Goal: Information Seeking & Learning: Check status

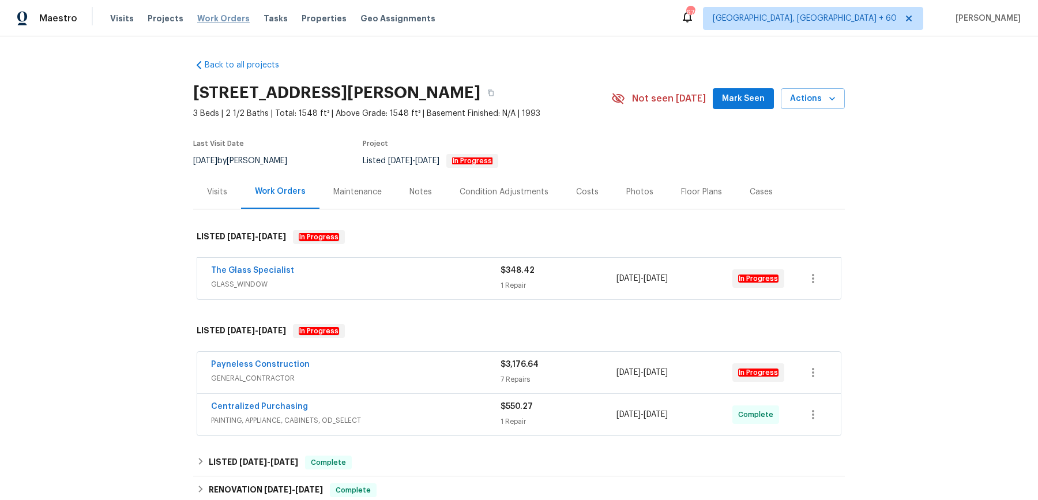
click at [237, 17] on span "Work Orders" at bounding box center [223, 19] width 52 height 12
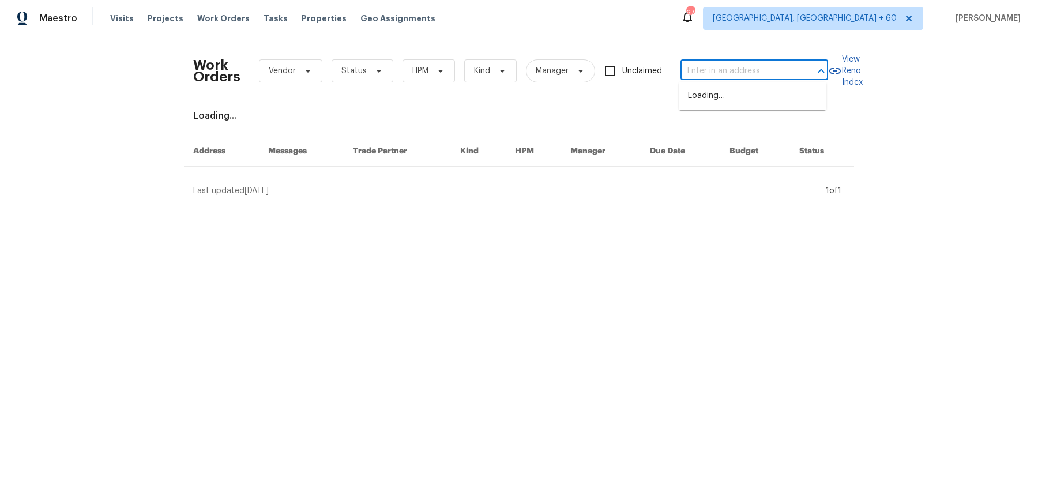
click at [745, 67] on input "text" at bounding box center [738, 71] width 115 height 18
paste input "7315 Natures Trl Cumming, GA 30041"
type input "7315 Natures Trl Cumming, GA 30041"
click at [730, 102] on li "[STREET_ADDRESS]" at bounding box center [753, 96] width 148 height 19
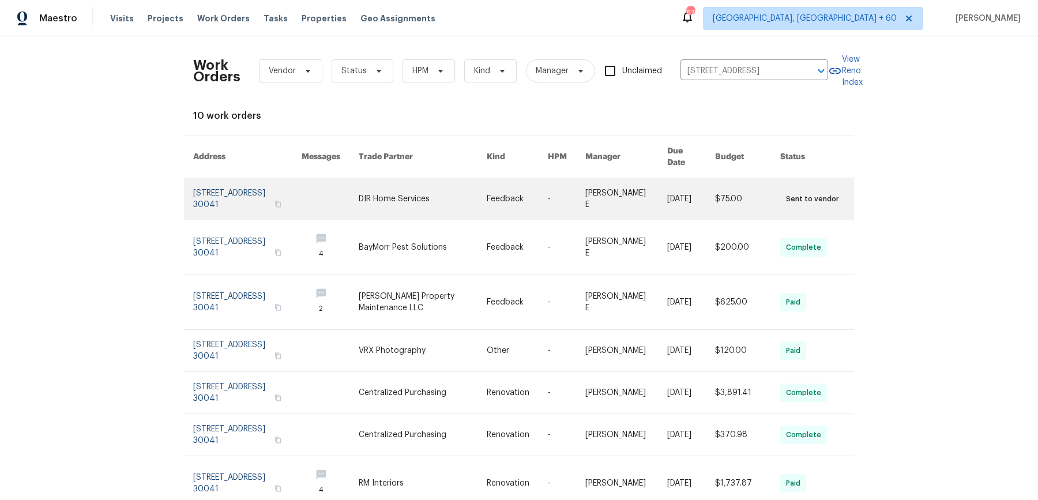
click at [685, 183] on link at bounding box center [691, 199] width 48 height 42
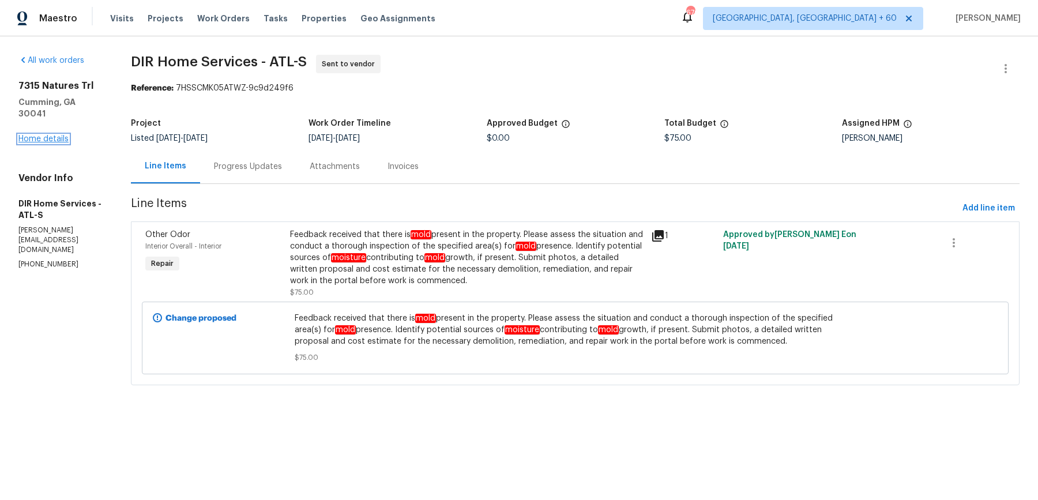
click at [54, 135] on link "Home details" at bounding box center [43, 139] width 50 height 8
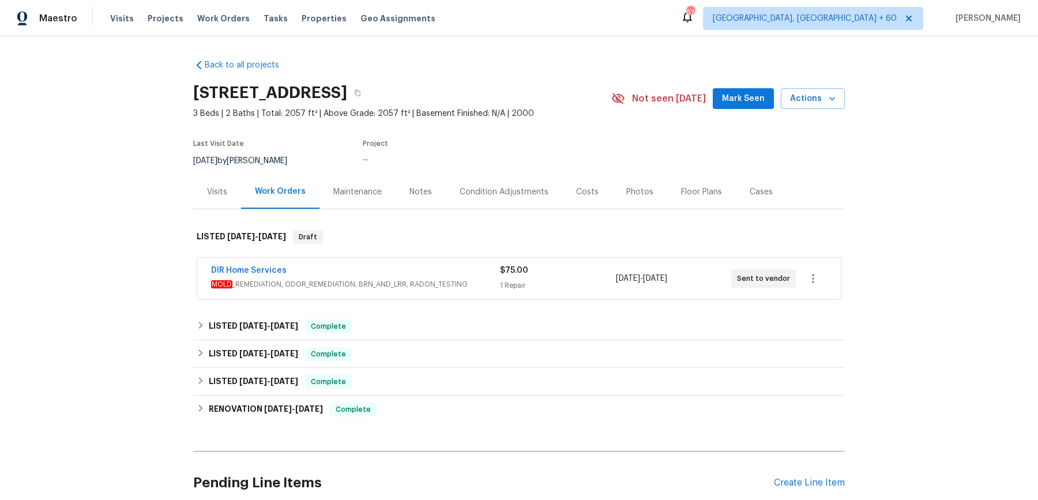
click at [403, 293] on div "DIR Home Services MOLD _REMEDIATION, ODOR_REMEDIATION, BRN_AND_LRR, RADON_TESTI…" at bounding box center [519, 279] width 644 height 42
click at [442, 285] on span "MOLD _REMEDIATION, ODOR_REMEDIATION, BRN_AND_LRR, RADON_TESTING" at bounding box center [355, 285] width 289 height 12
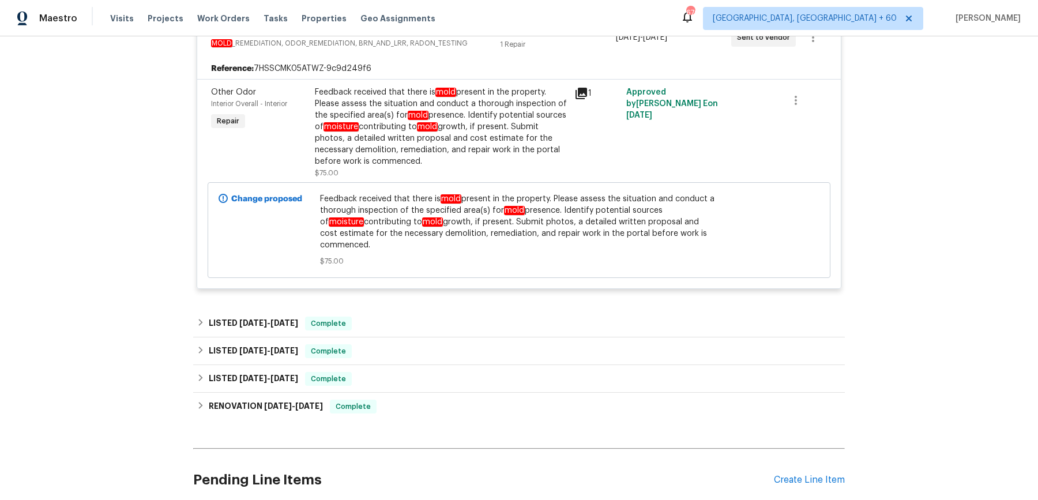
scroll to position [277, 0]
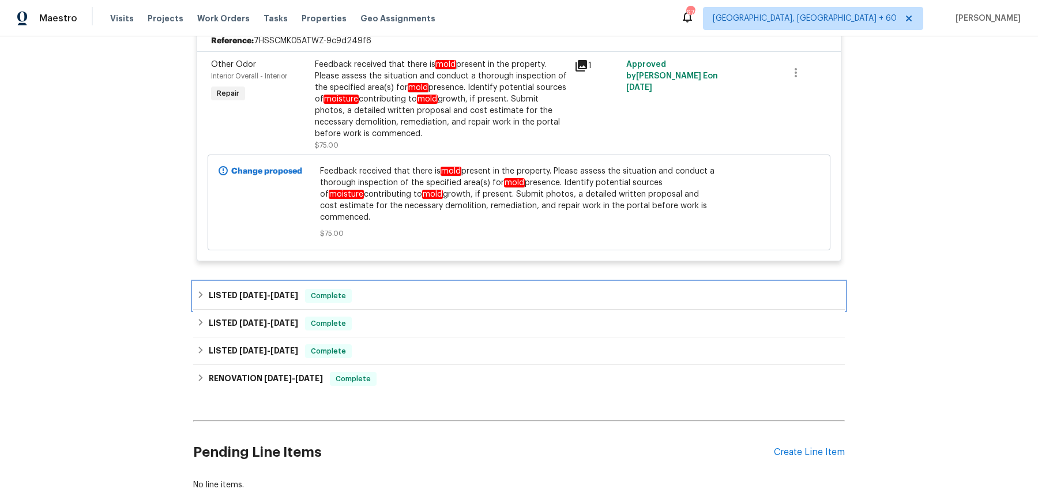
click at [420, 289] on div "LISTED 10/1/25 - 10/3/25 Complete" at bounding box center [519, 296] width 645 height 14
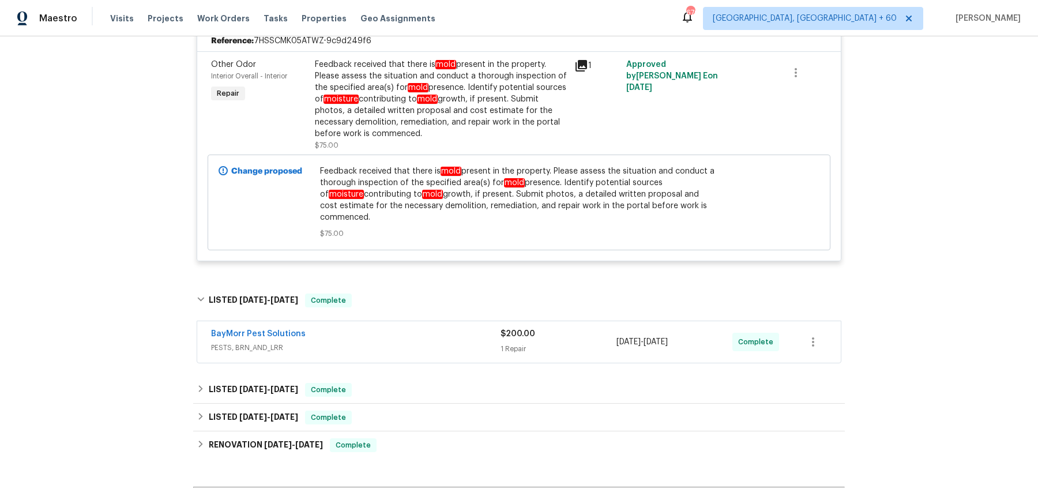
click at [412, 328] on div "BayMorr Pest Solutions" at bounding box center [356, 335] width 290 height 14
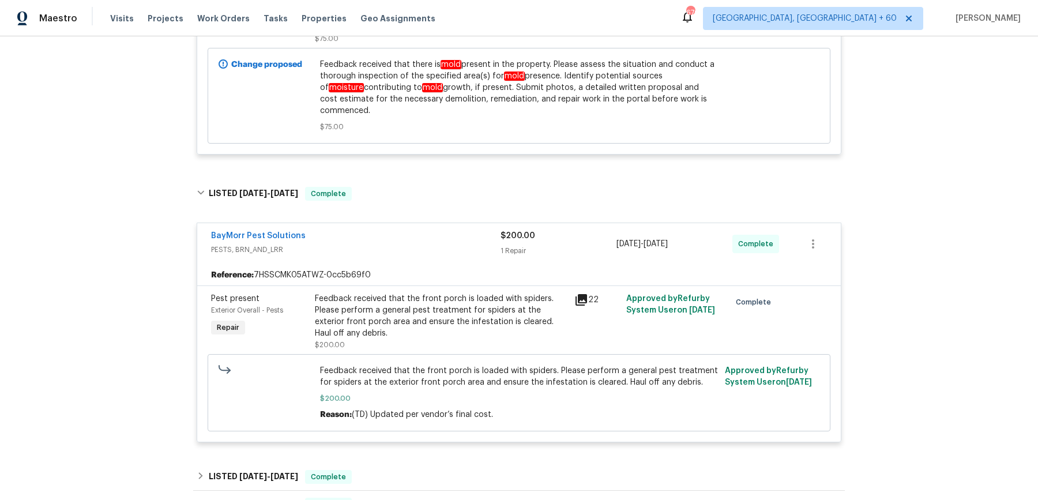
scroll to position [526, 0]
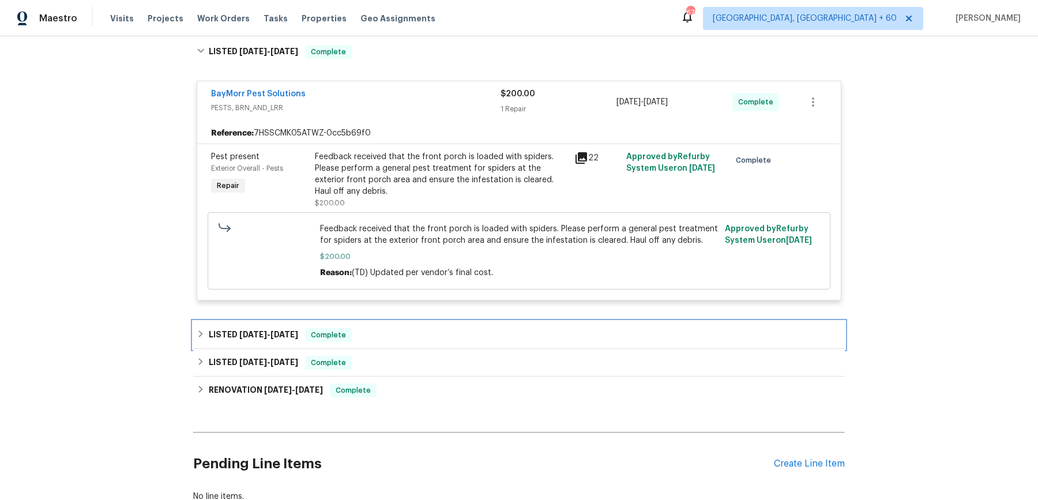
click at [432, 328] on div "LISTED 8/14/25 - 8/20/25 Complete" at bounding box center [519, 335] width 645 height 14
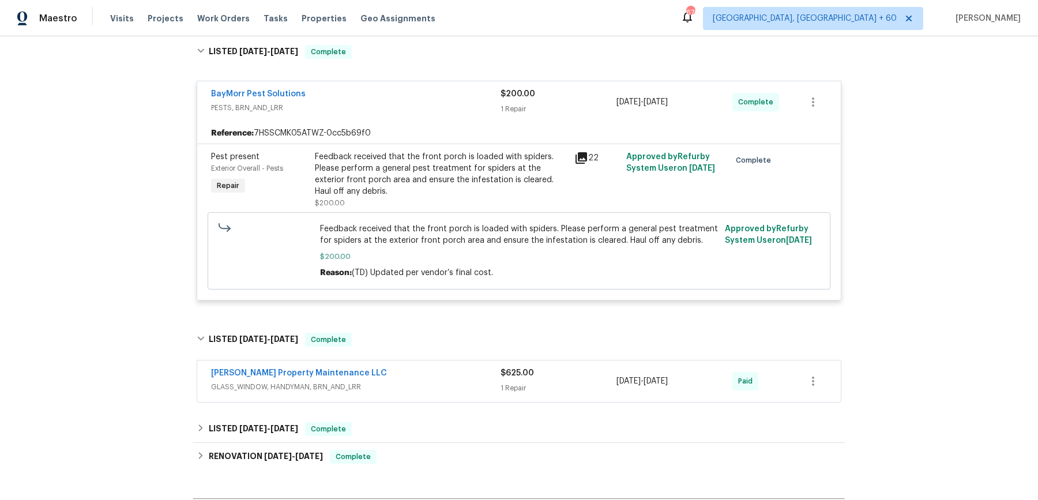
click at [412, 381] on span "GLASS_WINDOW, HANDYMAN, BRN_AND_LRR" at bounding box center [356, 387] width 290 height 12
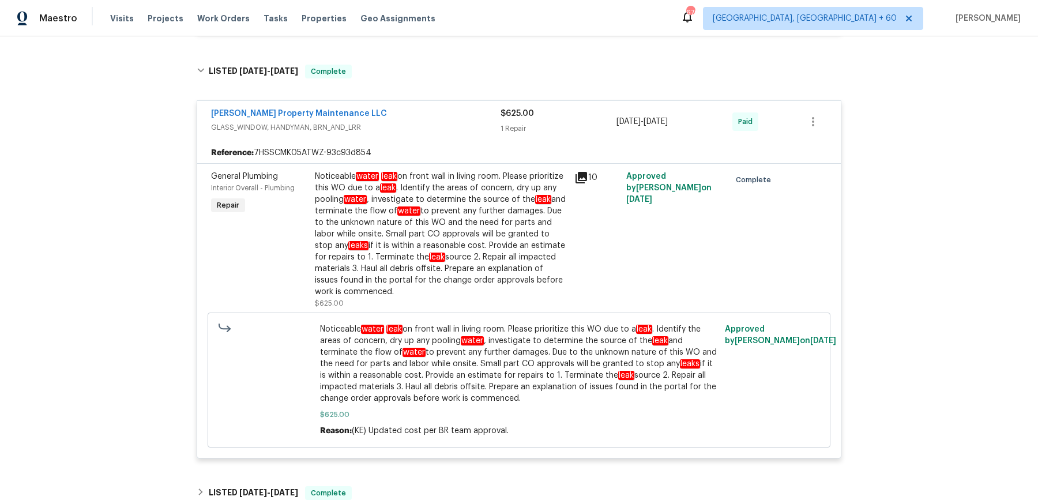
scroll to position [991, 0]
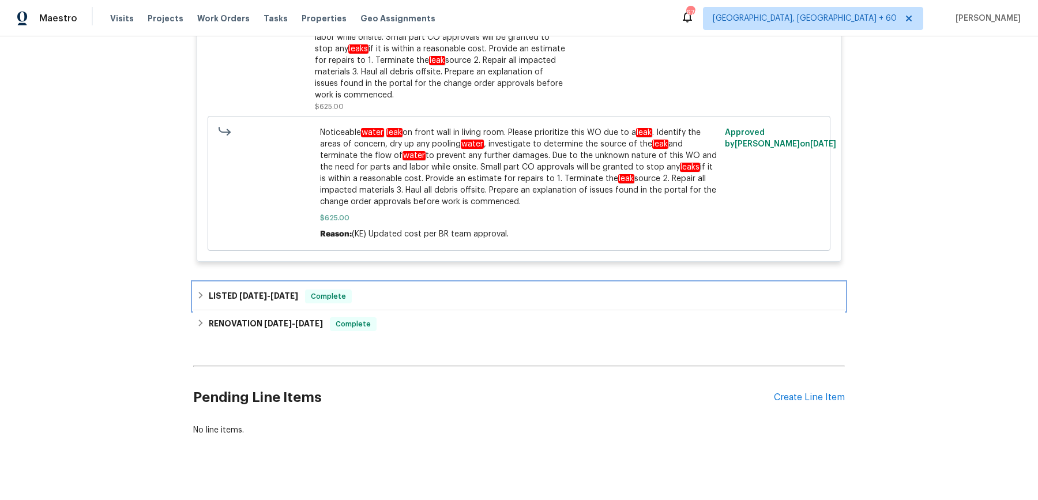
click at [413, 290] on div "LISTED 7/8/25 - 7/9/25 Complete" at bounding box center [519, 297] width 645 height 14
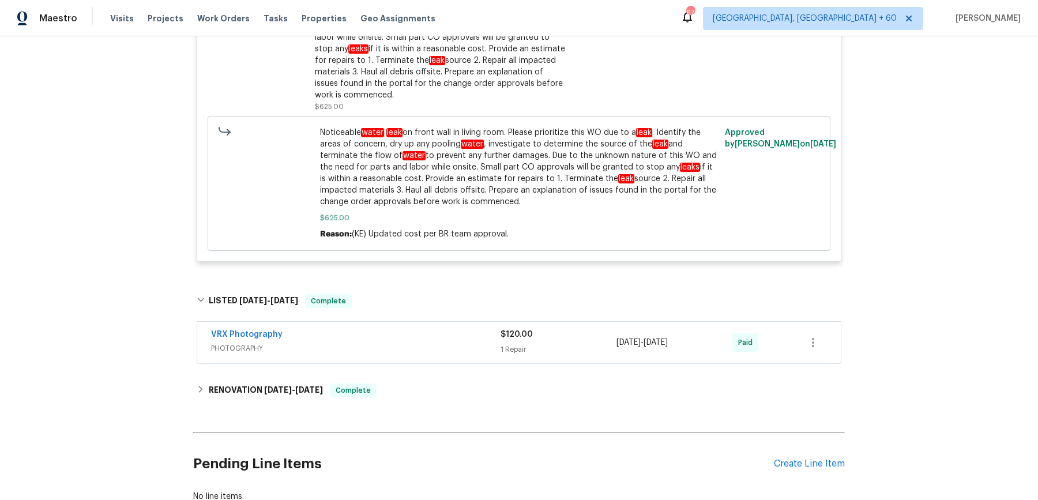
click at [393, 343] on span "PHOTOGRAPHY" at bounding box center [356, 349] width 290 height 12
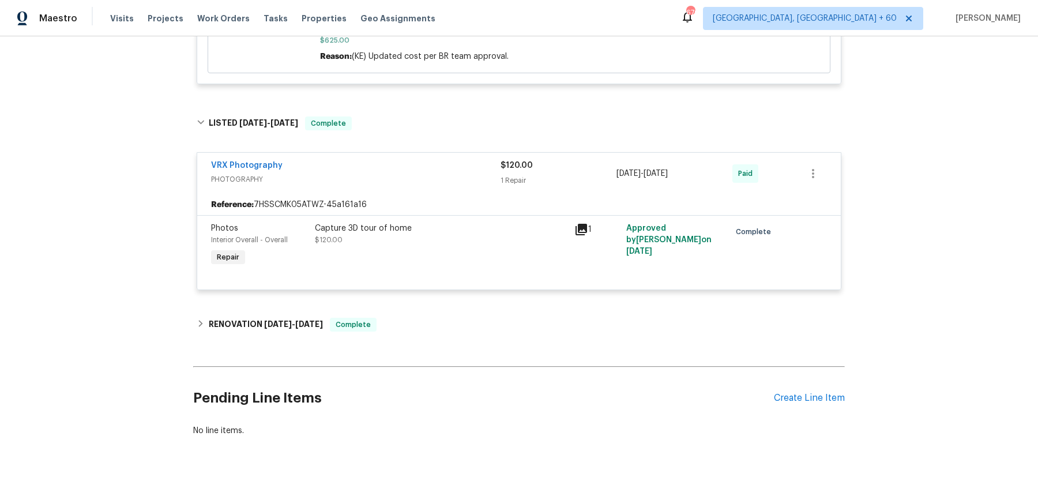
scroll to position [1168, 0]
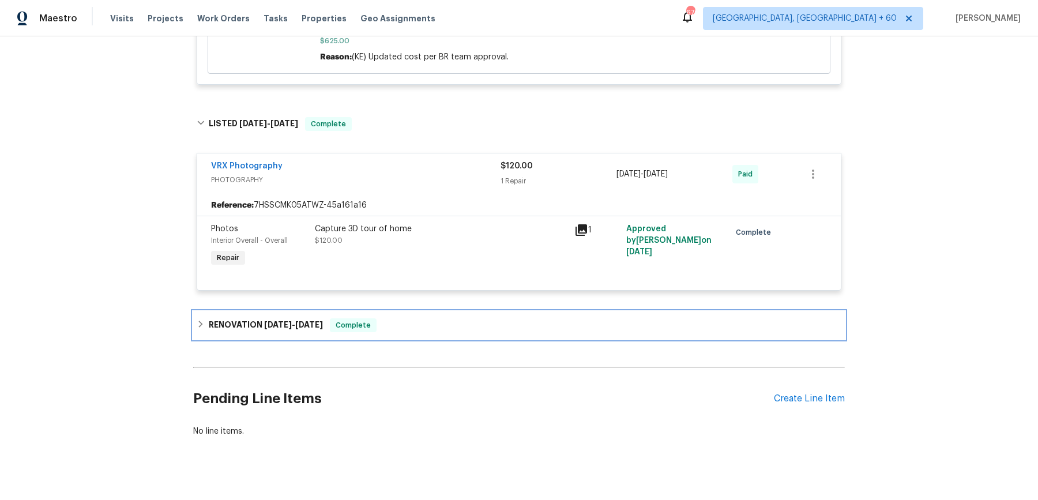
click at [405, 318] on div "RENOVATION 5/27/25 - 6/26/25 Complete" at bounding box center [519, 325] width 645 height 14
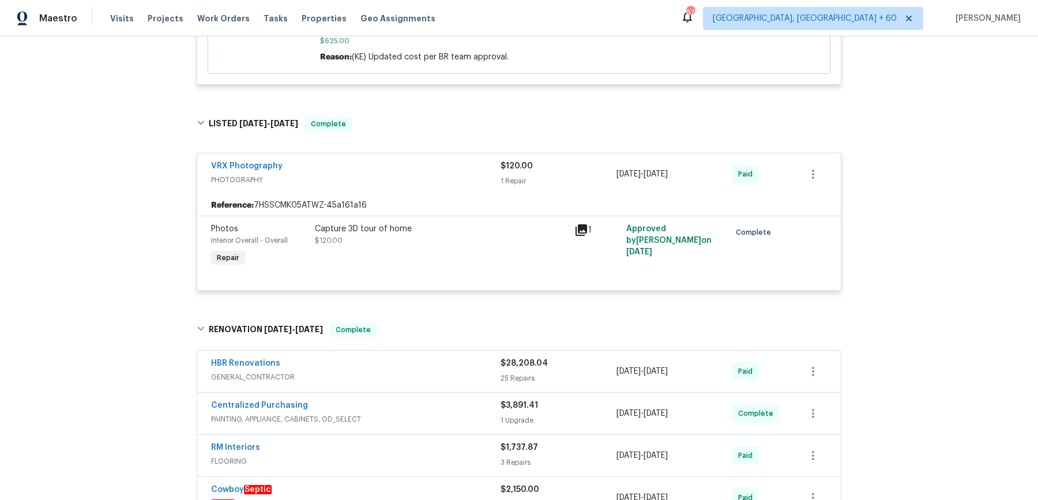
click at [404, 371] on span "GENERAL_CONTRACTOR" at bounding box center [356, 377] width 290 height 12
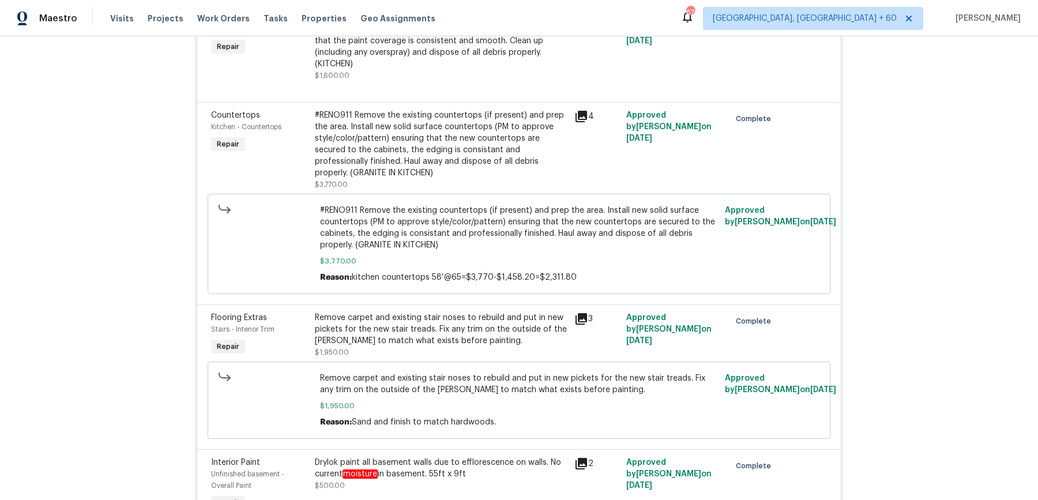
scroll to position [4591, 0]
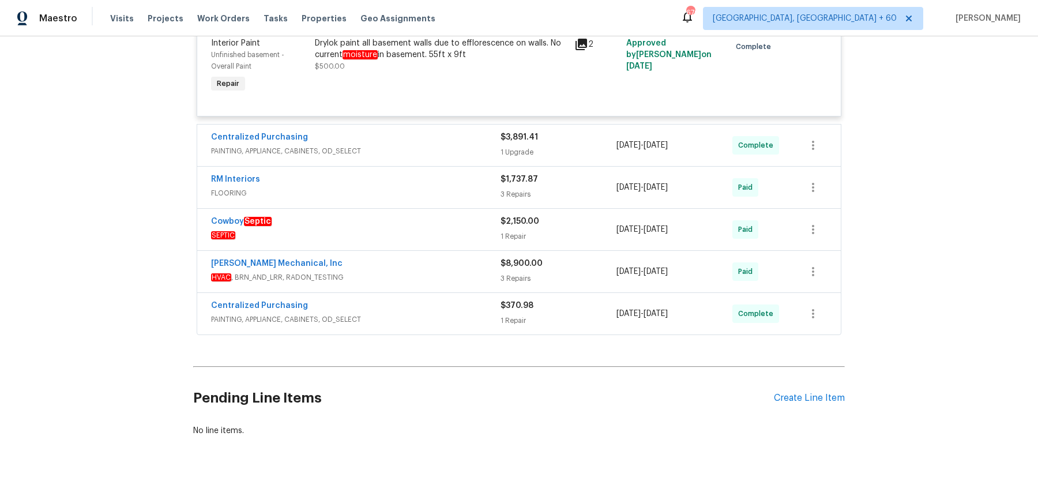
click at [479, 131] on div "Centralized Purchasing" at bounding box center [356, 138] width 290 height 14
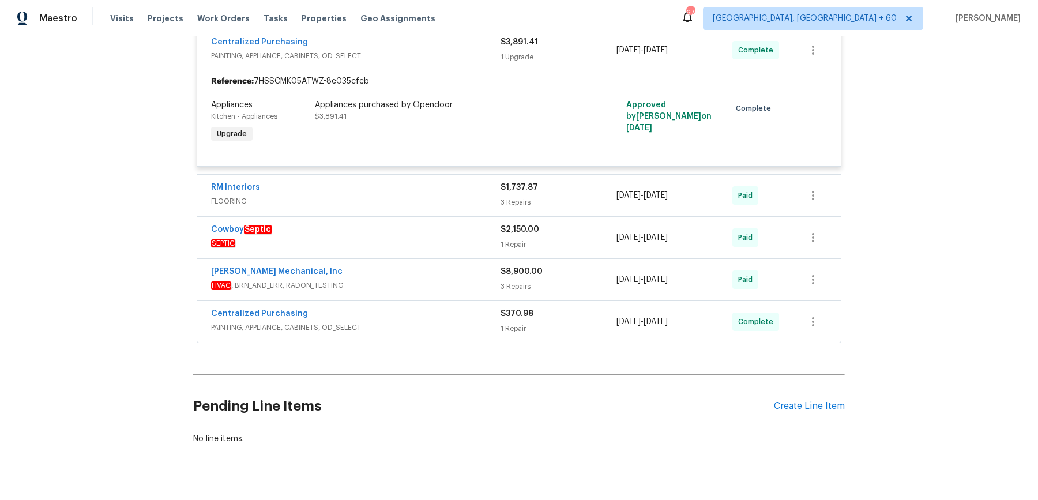
scroll to position [4694, 0]
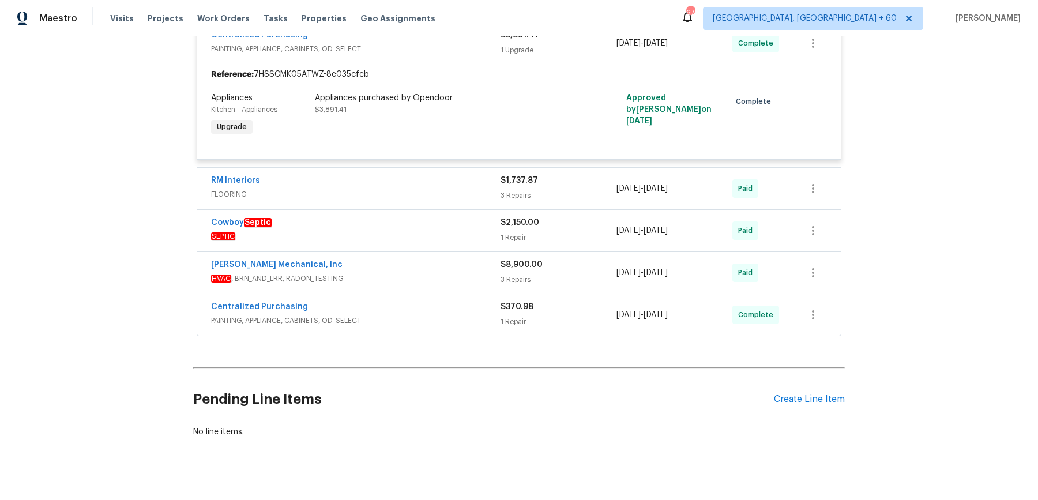
click at [478, 189] on span "FLOORING" at bounding box center [356, 195] width 290 height 12
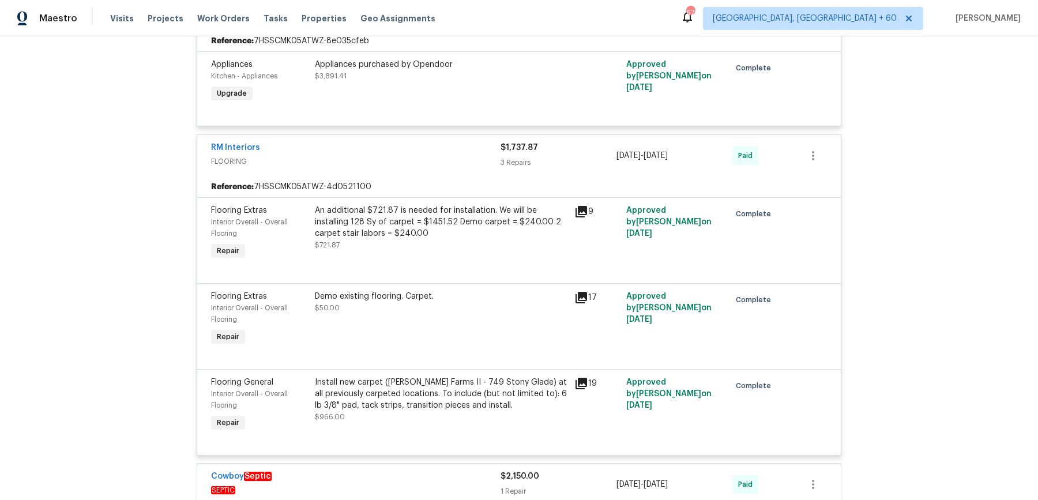
scroll to position [4984, 0]
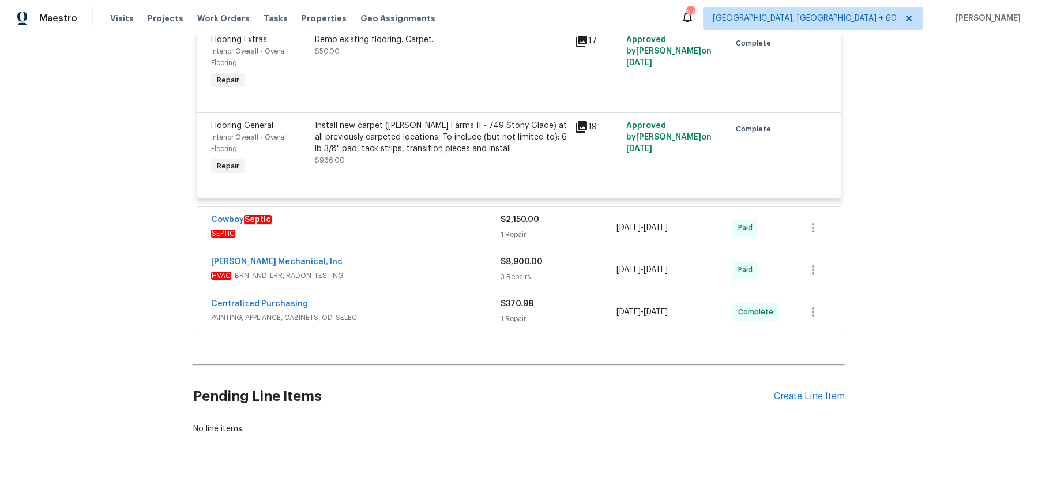
click at [479, 214] on div "Cowboy Septic" at bounding box center [356, 221] width 290 height 14
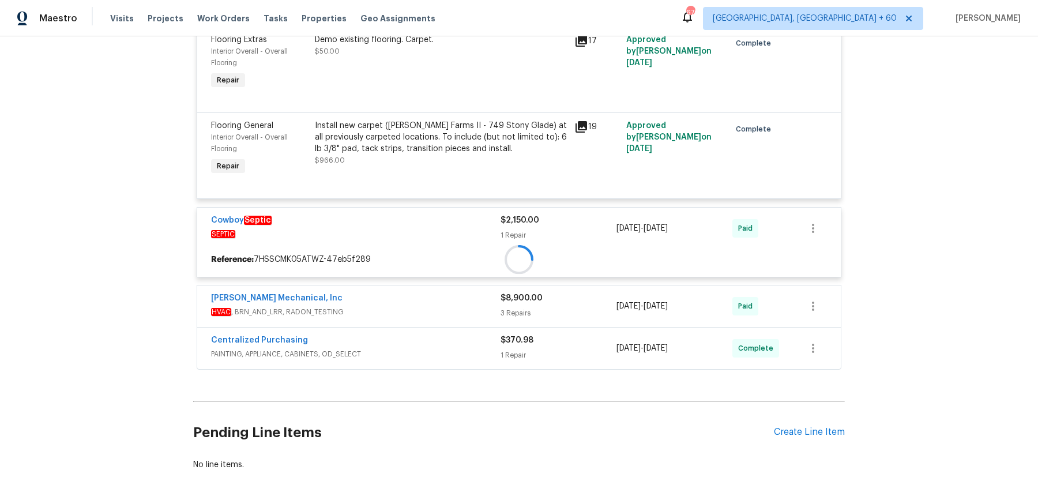
scroll to position [5020, 0]
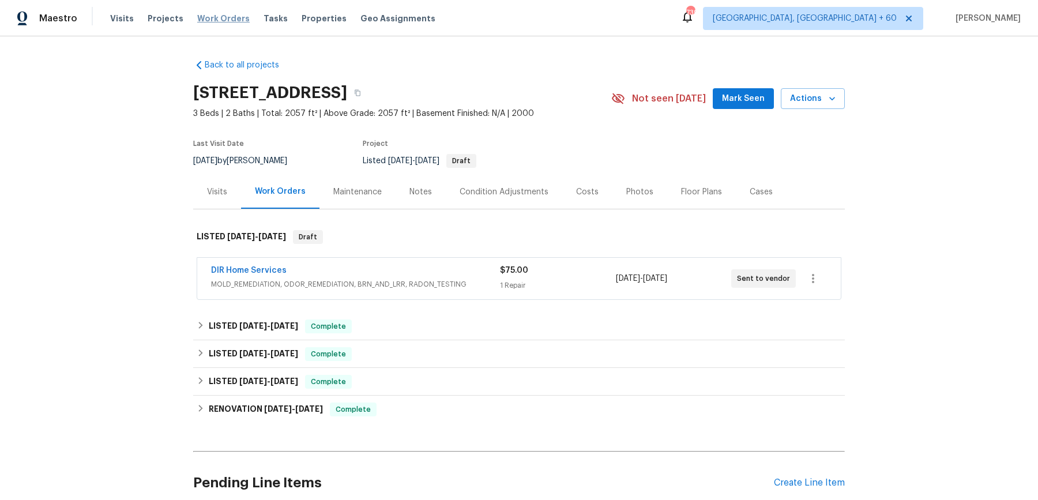
click at [238, 18] on span "Work Orders" at bounding box center [223, 19] width 52 height 12
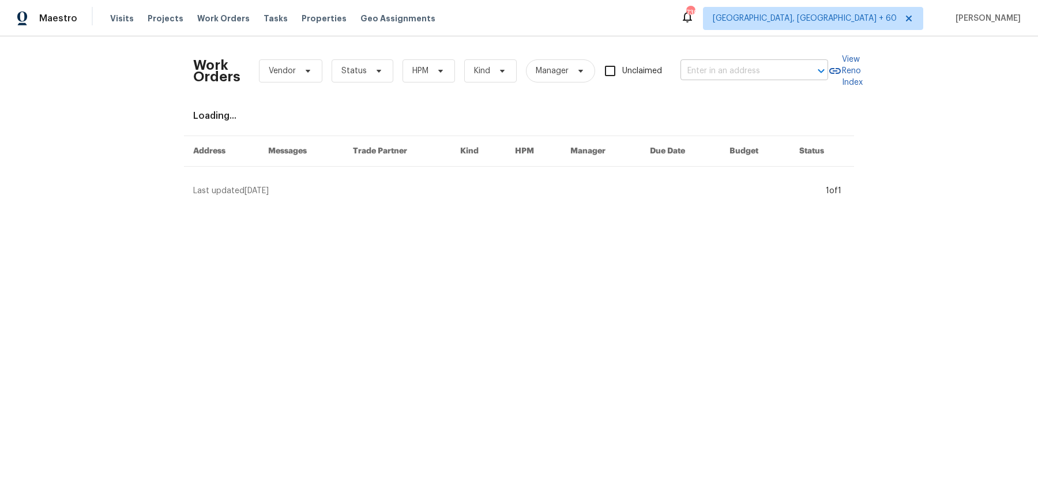
click at [765, 76] on input "text" at bounding box center [738, 71] width 115 height 18
paste input "7315 Natures Trl Cumming, GA 30041"
type input "7315 Natures Trl Cumming, GA 30041"
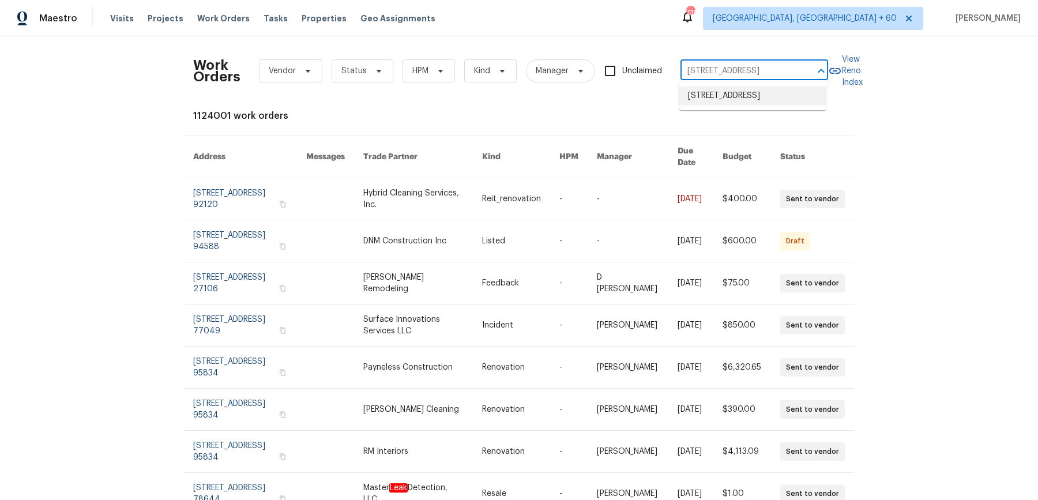
click at [752, 95] on li "[STREET_ADDRESS]" at bounding box center [753, 96] width 148 height 19
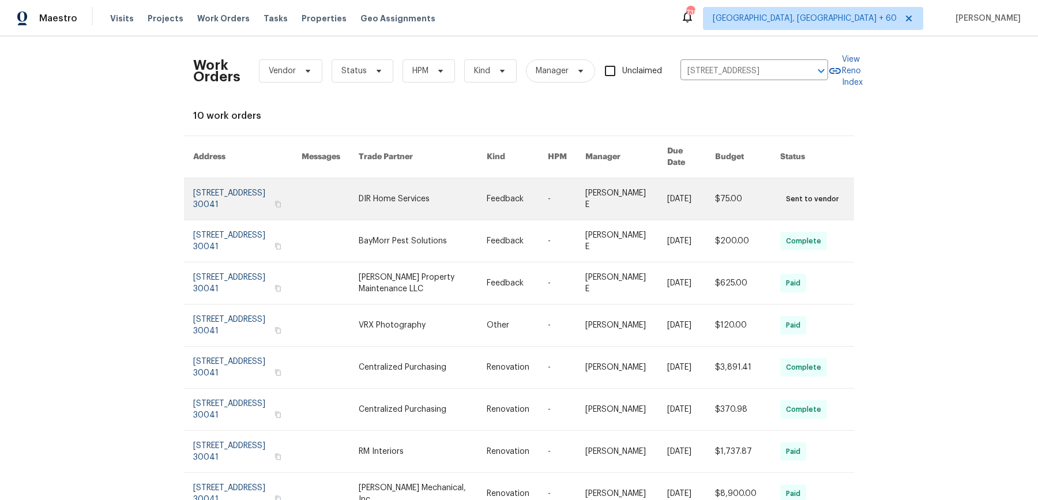
click at [601, 186] on link at bounding box center [626, 199] width 82 height 42
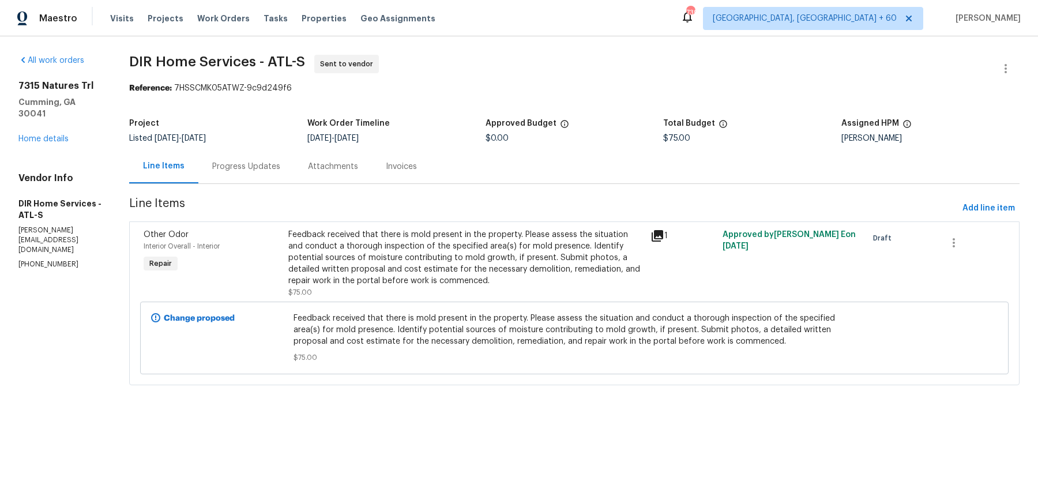
click at [59, 131] on div "7315 Natures Trl Cumming, GA 30041 Home details" at bounding box center [59, 112] width 83 height 65
click at [58, 135] on link "Home details" at bounding box center [43, 139] width 50 height 8
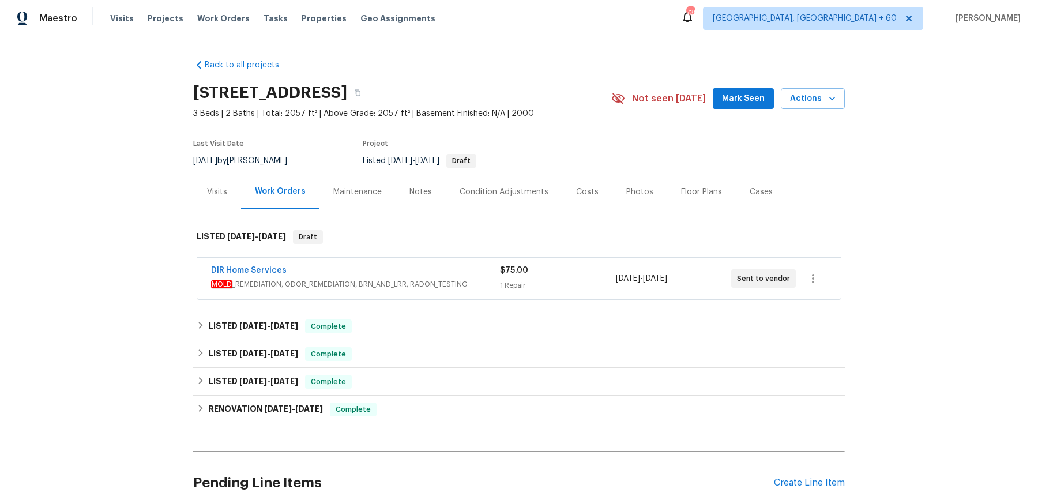
click at [419, 305] on div "Back to all projects 7315 Natures Trl, Cumming, GA 30041 3 Beds | 2 Baths | Tot…" at bounding box center [519, 290] width 652 height 480
click at [445, 272] on div "DIR Home Services" at bounding box center [355, 272] width 289 height 14
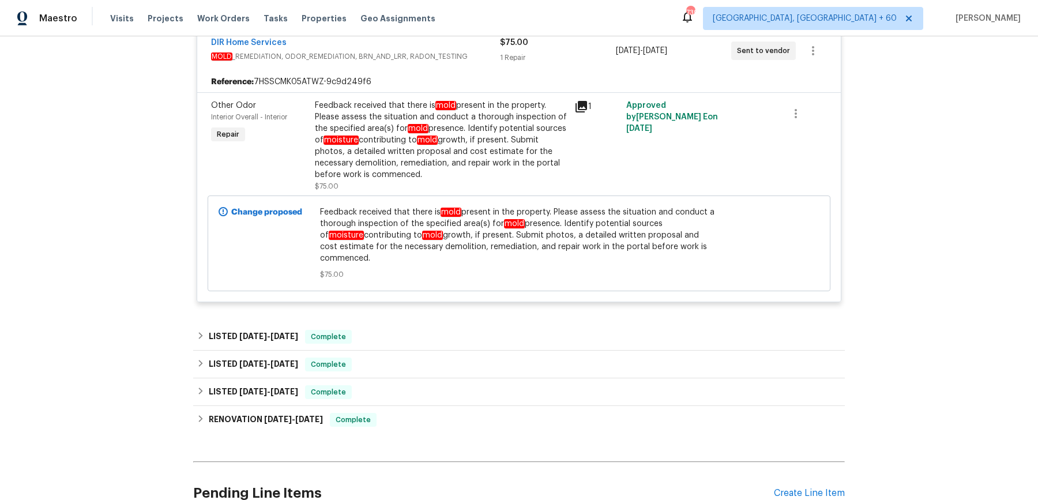
scroll to position [333, 0]
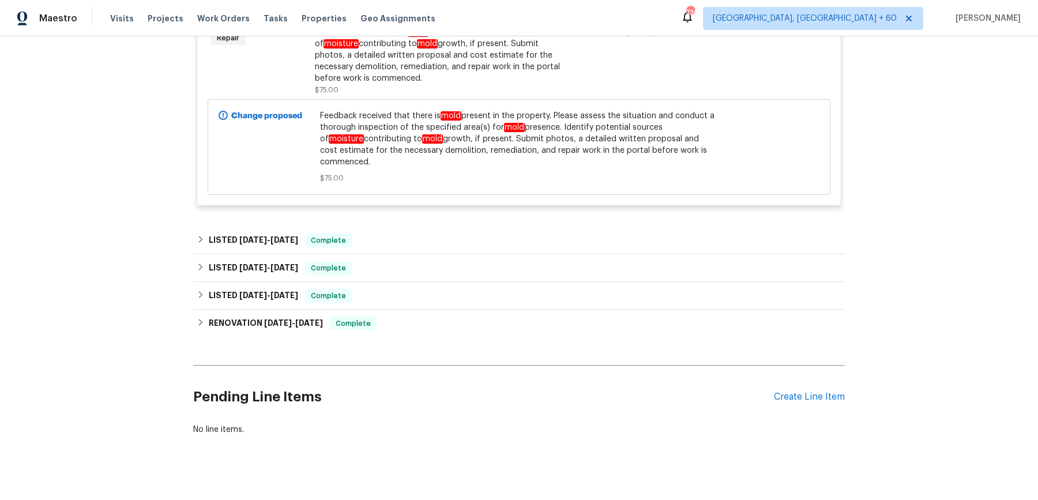
click at [430, 203] on div "DIR Home Services MOLD _REMEDIATION, ODOR_REMEDIATION, BRN_AND_LRR, RADON_TESTI…" at bounding box center [519, 70] width 652 height 295
click at [430, 234] on div "LISTED 10/1/25 - 10/3/25 Complete" at bounding box center [519, 241] width 645 height 14
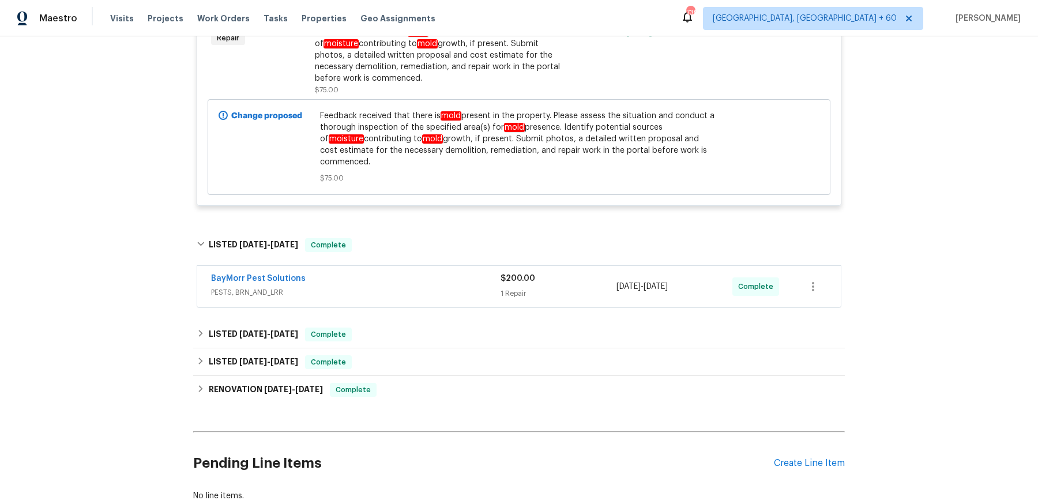
click at [429, 287] on span "PESTS, BRN_AND_LRR" at bounding box center [356, 293] width 290 height 12
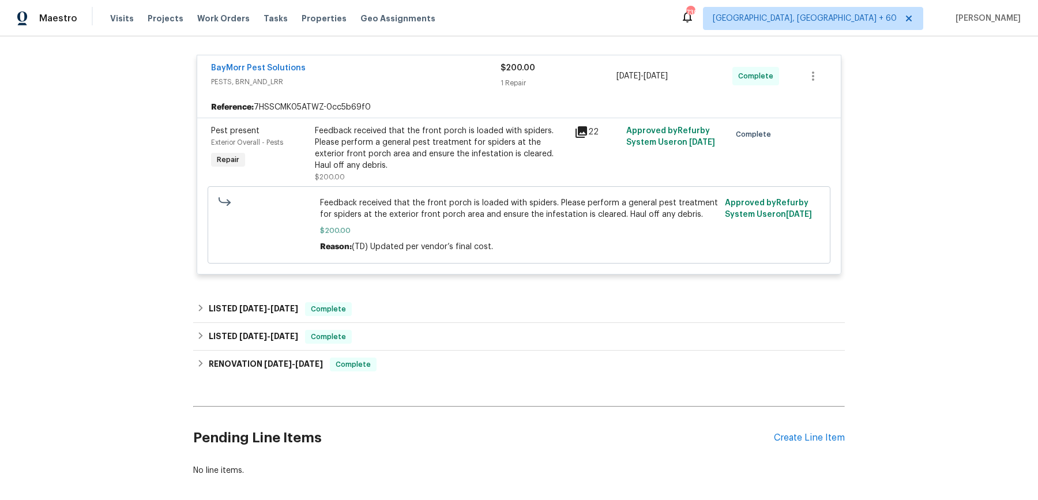
scroll to position [577, 0]
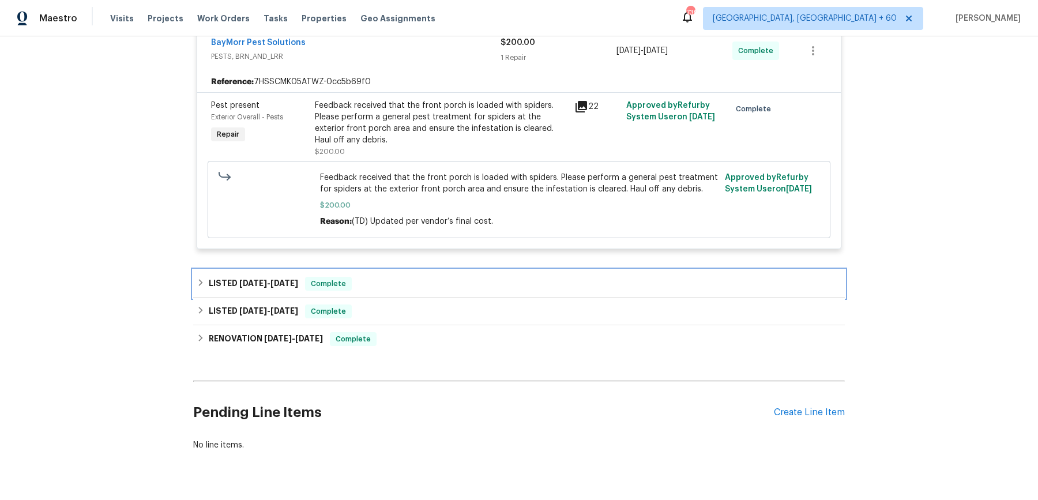
click at [400, 282] on div "LISTED 8/14/25 - 8/20/25 Complete" at bounding box center [519, 284] width 652 height 28
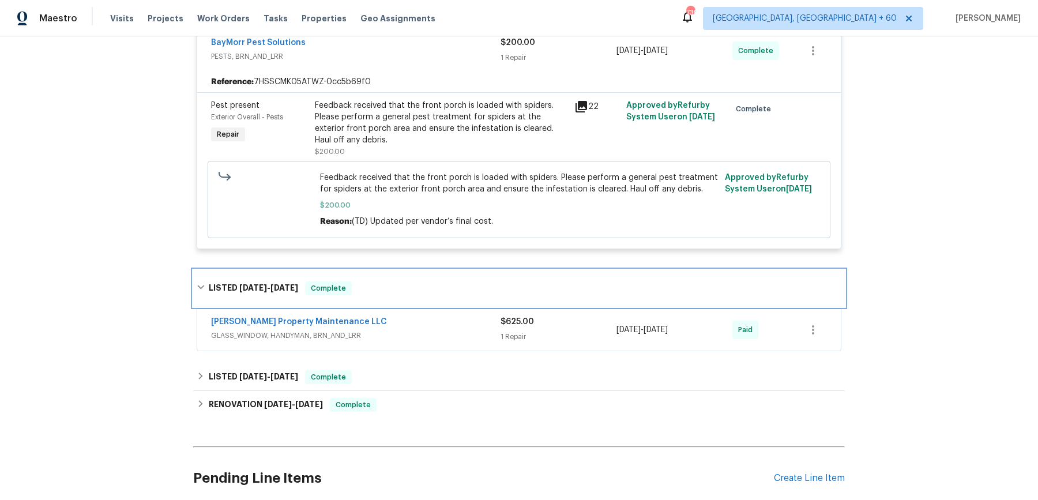
click at [405, 270] on div "LISTED 8/14/25 - 8/20/25 Complete" at bounding box center [519, 288] width 652 height 37
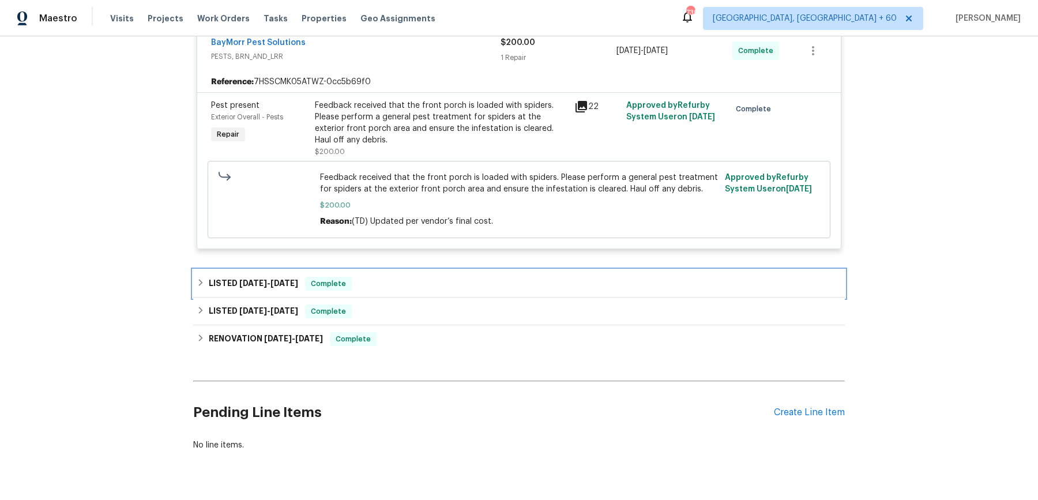
click at [401, 277] on div "LISTED 8/14/25 - 8/20/25 Complete" at bounding box center [519, 284] width 645 height 14
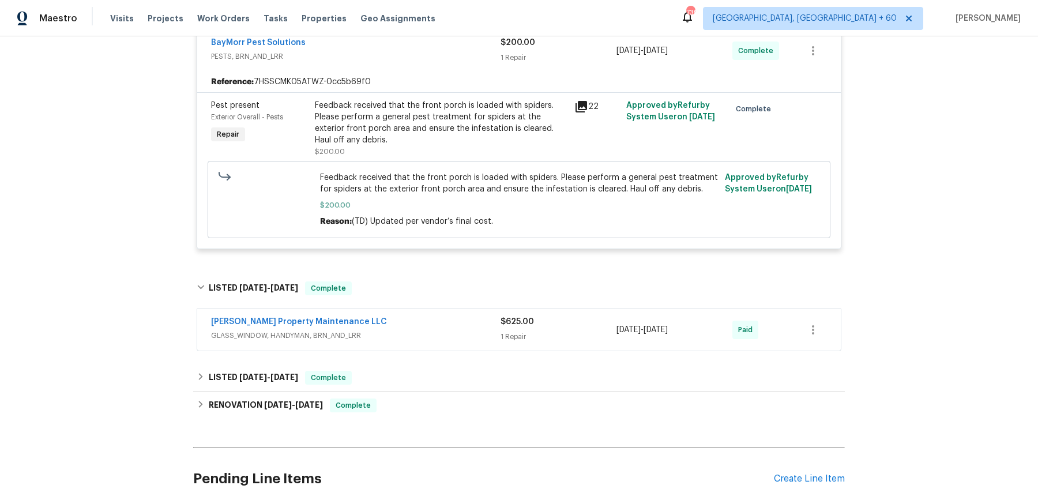
click at [416, 316] on div "[PERSON_NAME] Property Maintenance LLC" at bounding box center [356, 323] width 290 height 14
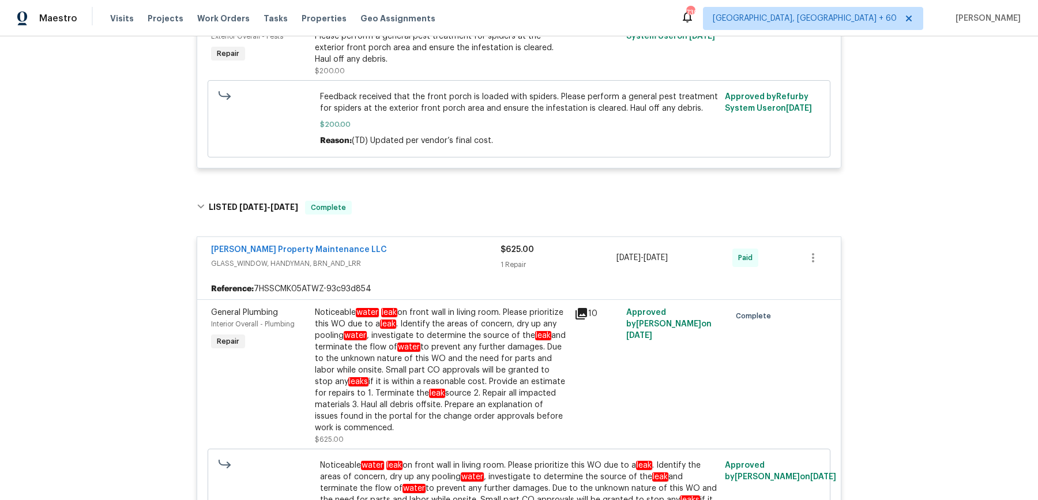
scroll to position [991, 0]
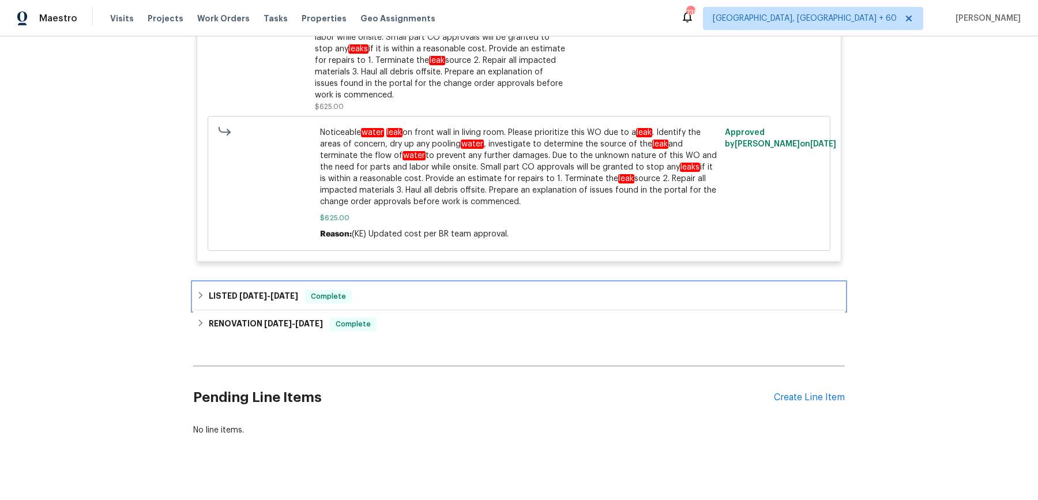
click at [431, 290] on div "LISTED 7/8/25 - 7/9/25 Complete" at bounding box center [519, 297] width 645 height 14
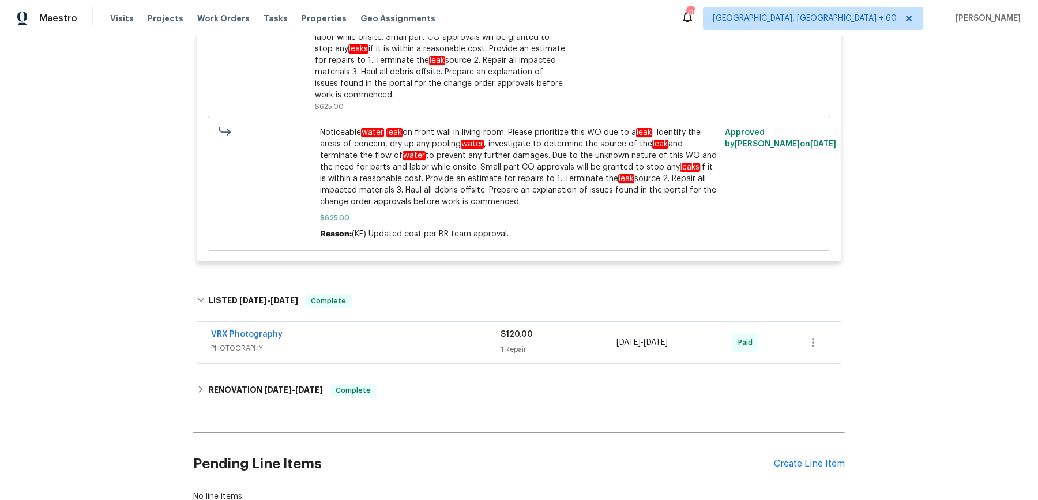
click at [431, 329] on div "VRX Photography" at bounding box center [356, 336] width 290 height 14
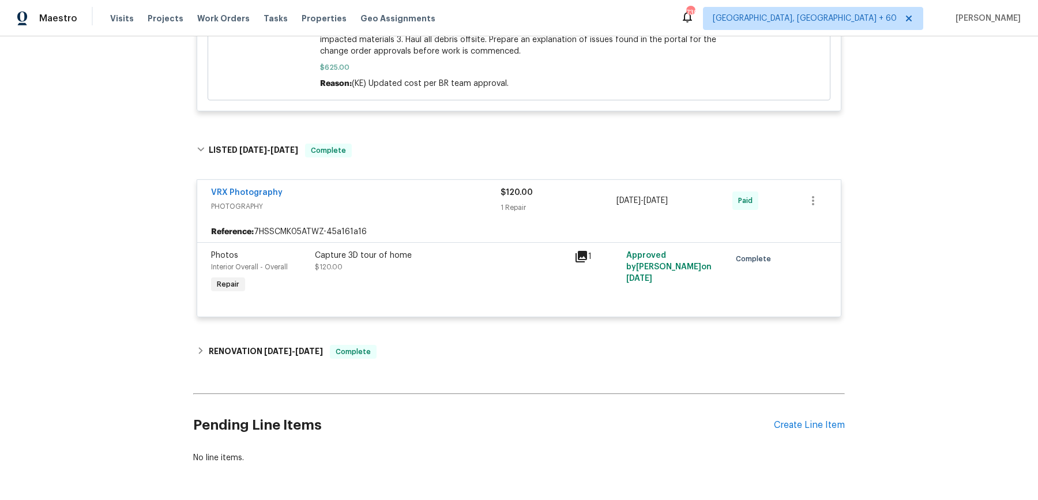
scroll to position [1168, 0]
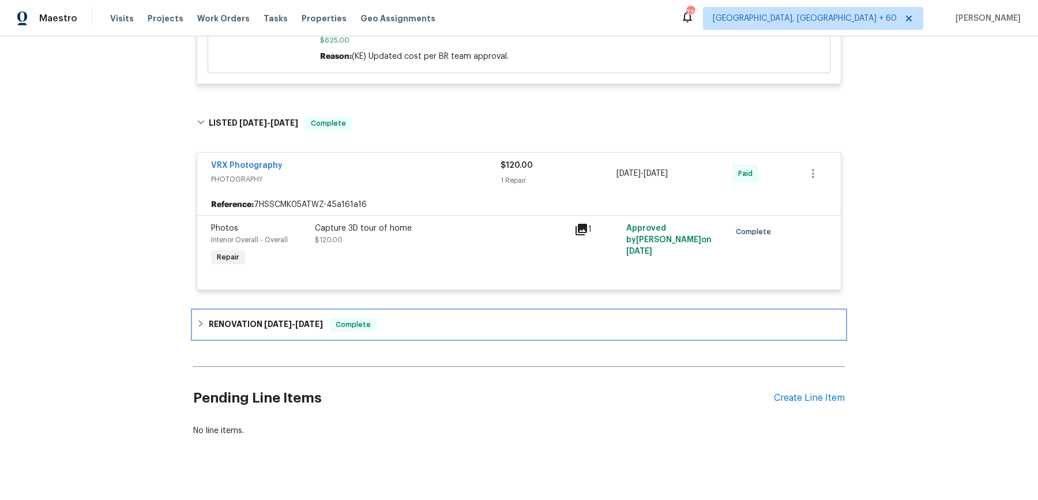
click at [429, 318] on div "RENOVATION 5/27/25 - 6/26/25 Complete" at bounding box center [519, 325] width 645 height 14
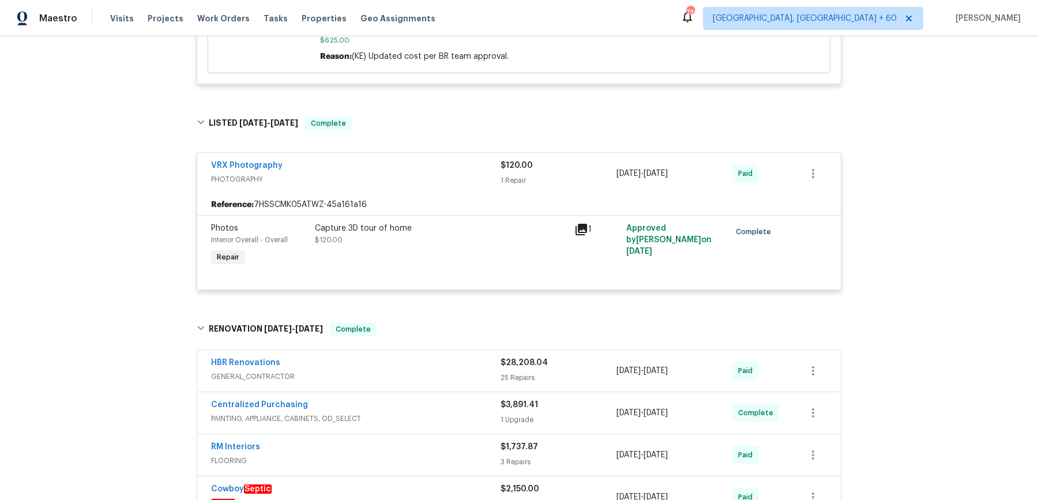
click at [435, 357] on div "HBR Renovations" at bounding box center [356, 364] width 290 height 14
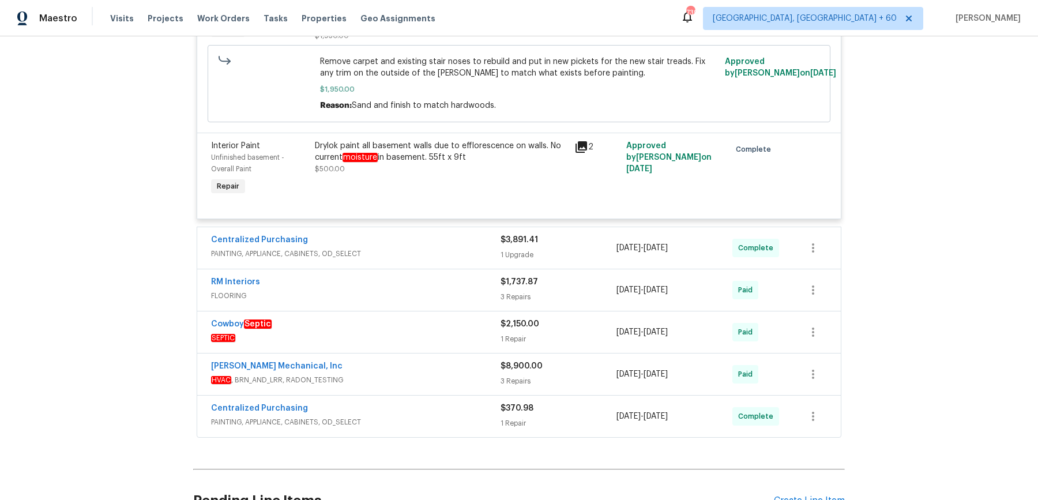
scroll to position [4591, 0]
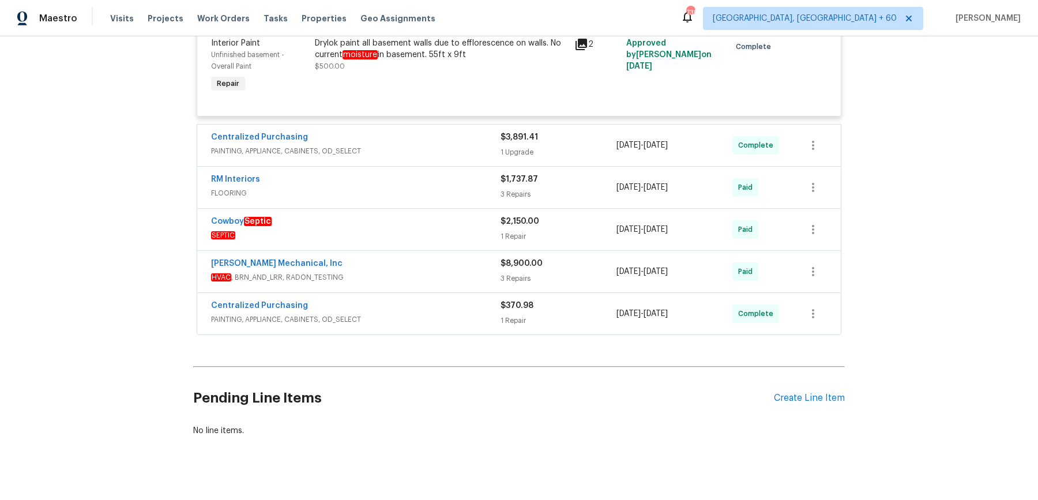
click at [459, 147] on div "Centralized Purchasing PAINTING, APPLIANCE, CABINETS, OD_SELECT $3,891.41 1 Upg…" at bounding box center [519, 146] width 644 height 42
click at [473, 131] on div "Centralized Purchasing" at bounding box center [356, 138] width 290 height 14
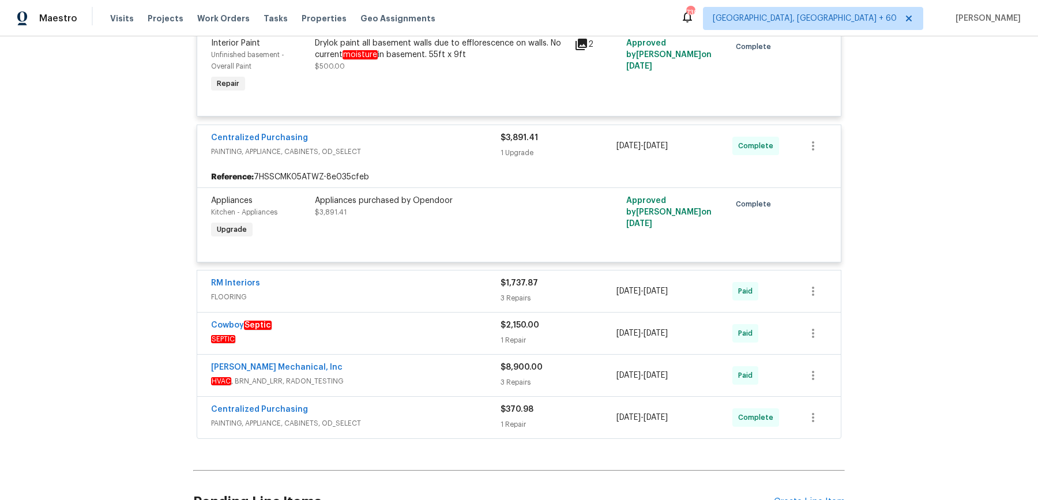
click at [430, 270] on div "RM Interiors FLOORING $1,737.87 3 Repairs 6/3/2025 - 6/17/2025 Paid" at bounding box center [519, 291] width 644 height 42
click at [426, 277] on div "RM Interiors" at bounding box center [356, 284] width 290 height 14
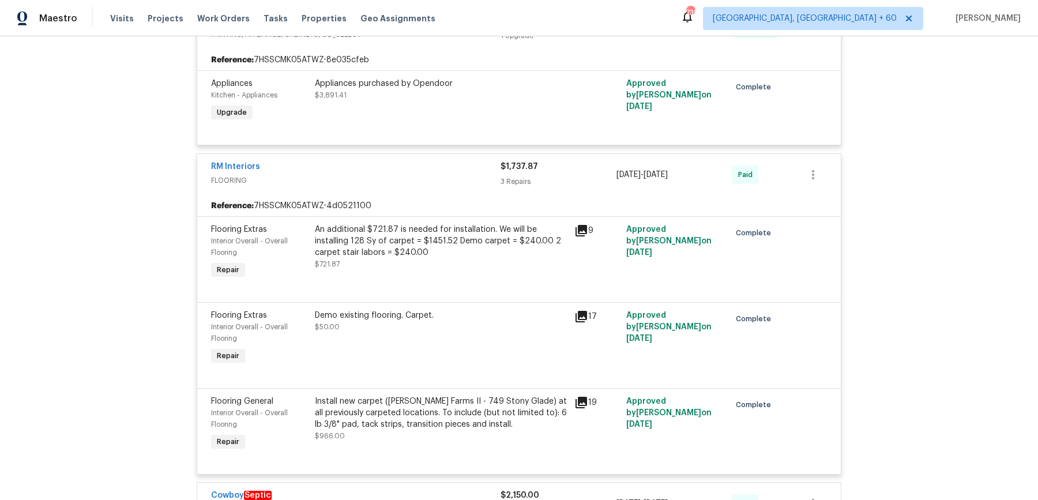
scroll to position [4849, 0]
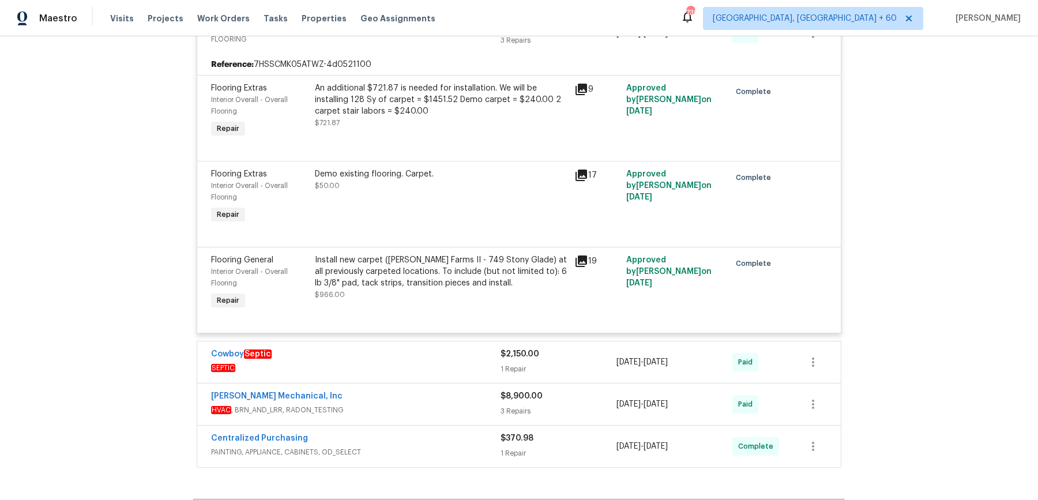
click at [418, 390] on div "[PERSON_NAME] Mechanical, Inc" at bounding box center [356, 397] width 290 height 14
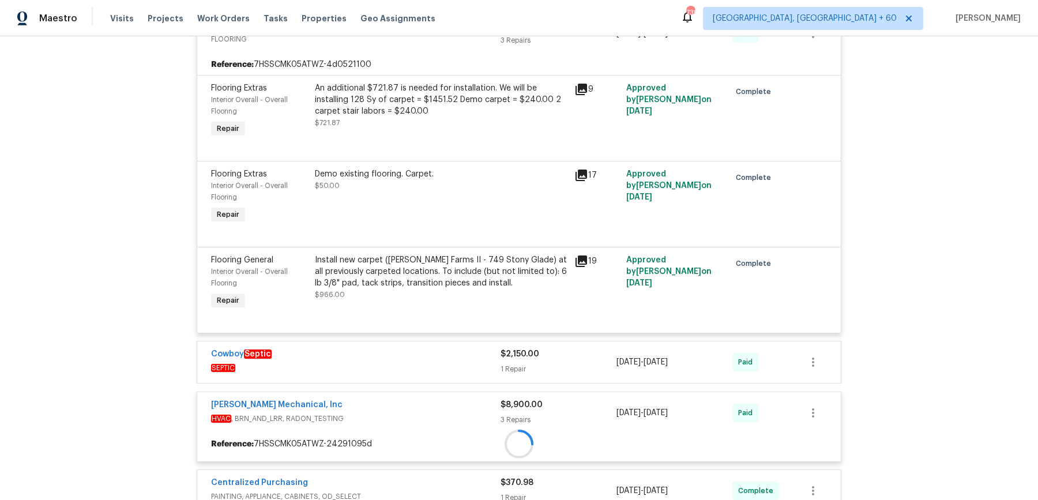
click at [418, 348] on div "Cowboy Septic" at bounding box center [356, 355] width 290 height 14
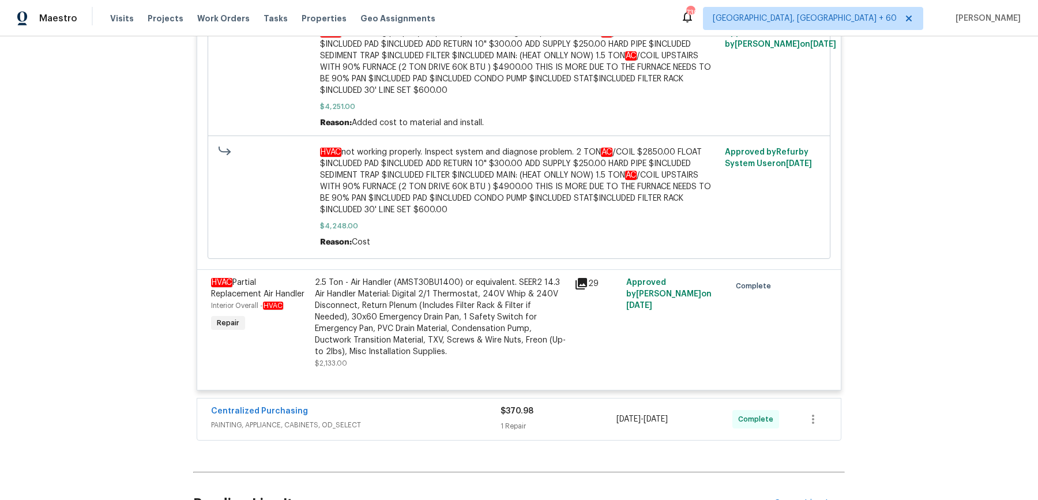
scroll to position [6043, 0]
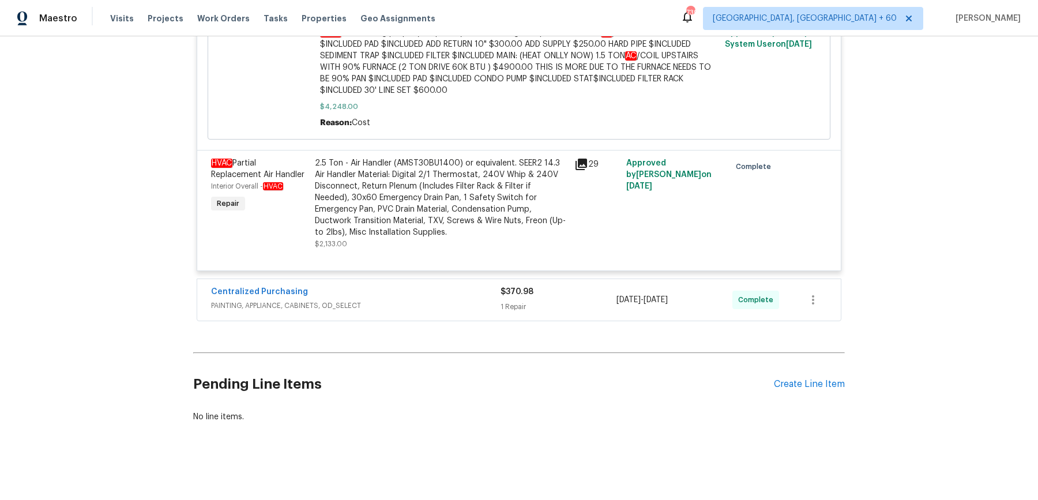
click at [467, 304] on span "PAINTING, APPLIANCE, CABINETS, OD_SELECT" at bounding box center [356, 306] width 290 height 12
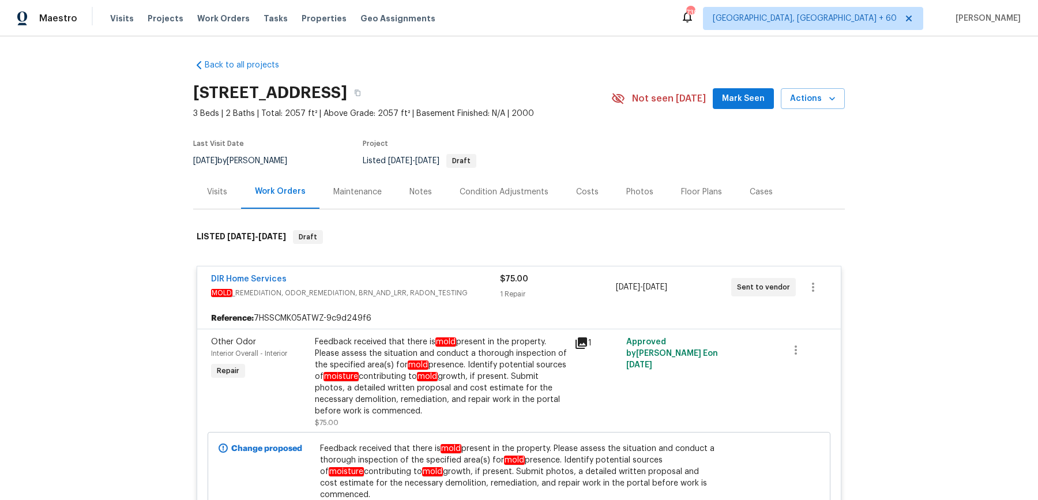
scroll to position [141, 0]
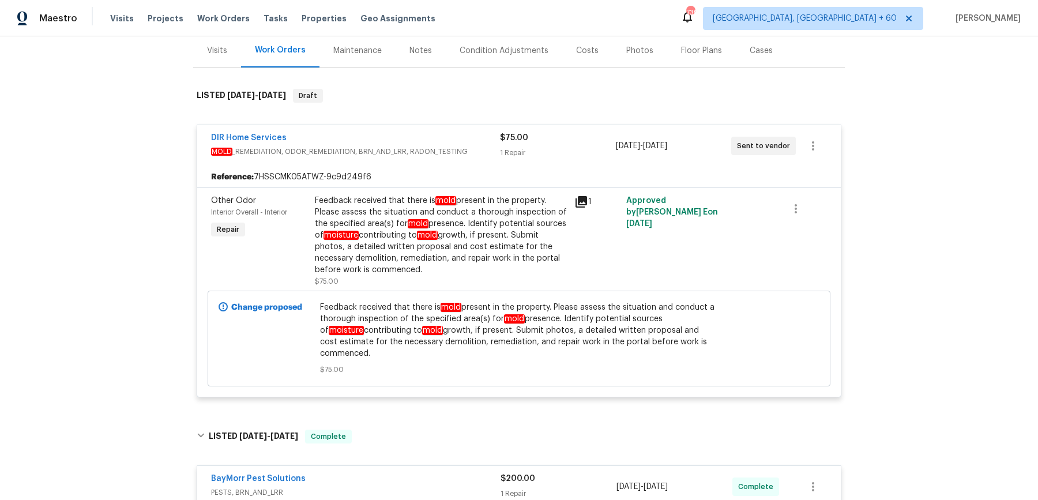
click at [393, 234] on div "Feedback received that there is mold present in the property. Please assess the…" at bounding box center [441, 235] width 253 height 81
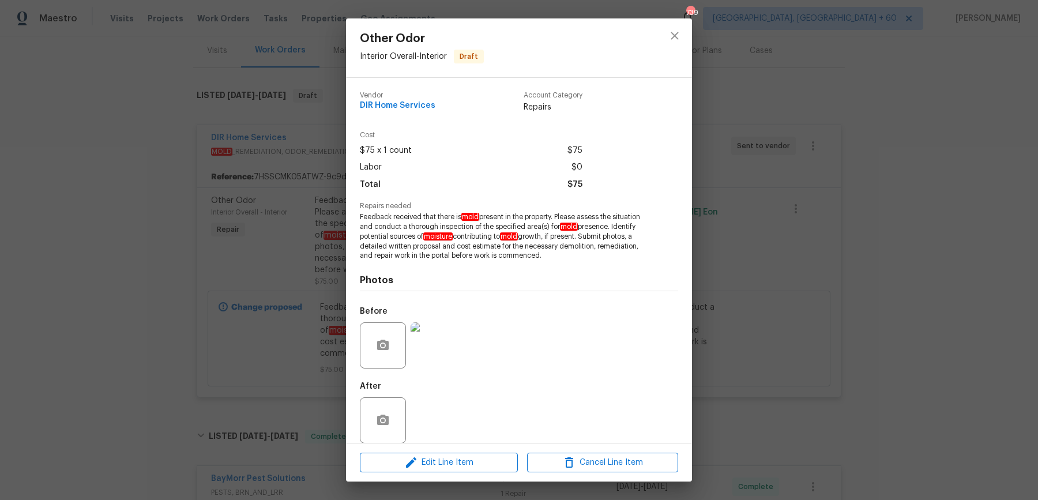
click at [711, 189] on div "Other Odor Interior Overall - Interior Draft Vendor DIR Home Services Account C…" at bounding box center [519, 250] width 1038 height 500
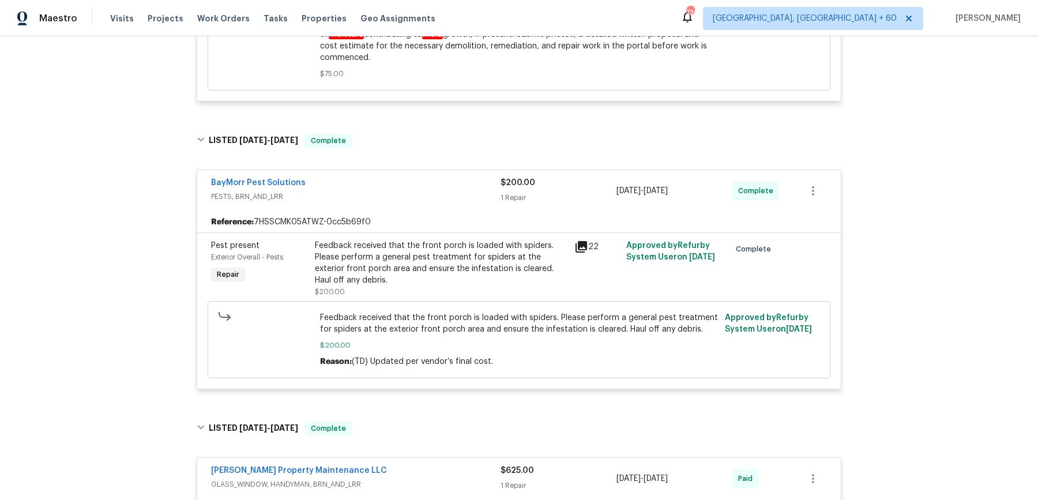
scroll to position [474, 0]
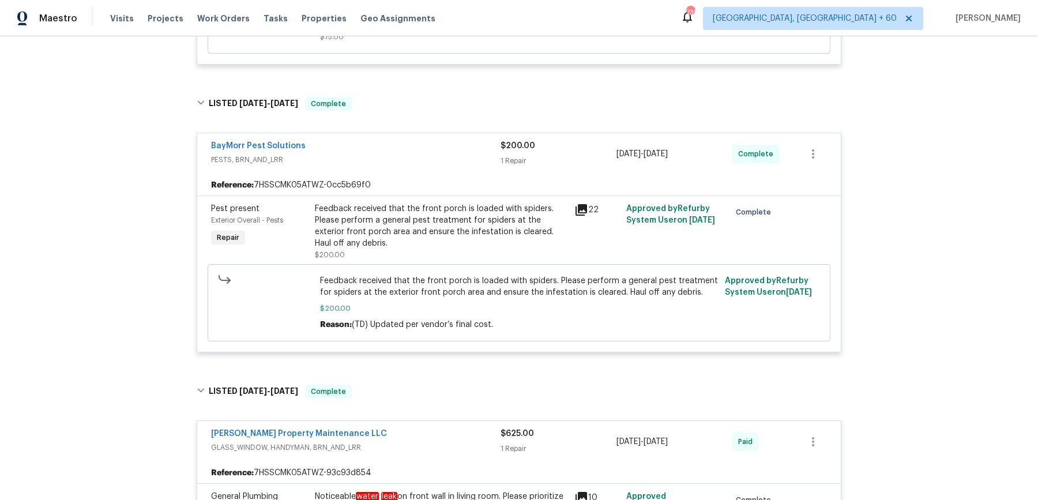
click at [435, 213] on div "Feedback received that the front porch is loaded with spiders. Please perform a…" at bounding box center [441, 226] width 253 height 46
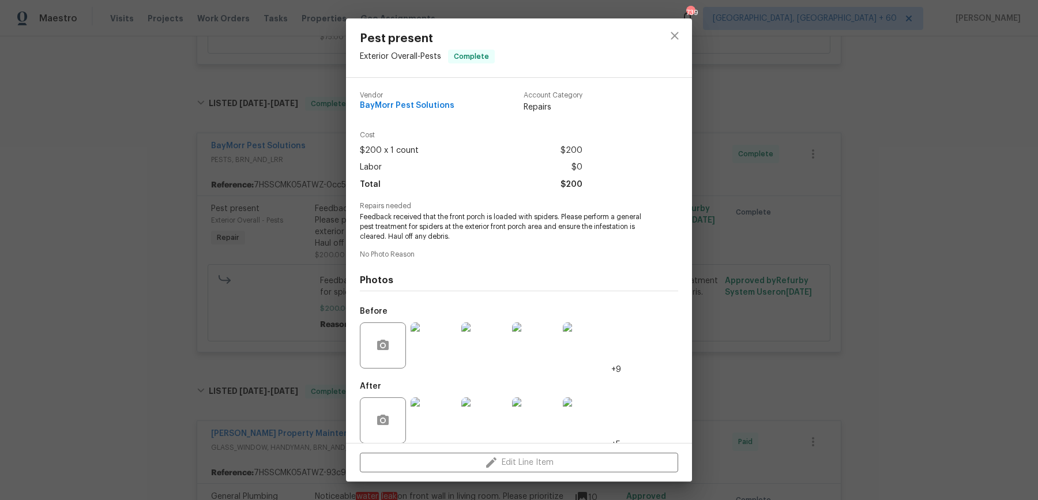
click at [330, 242] on div "Pest present Exterior Overall - Pests Complete Vendor BayMorr Pest Solutions Ac…" at bounding box center [519, 250] width 1038 height 500
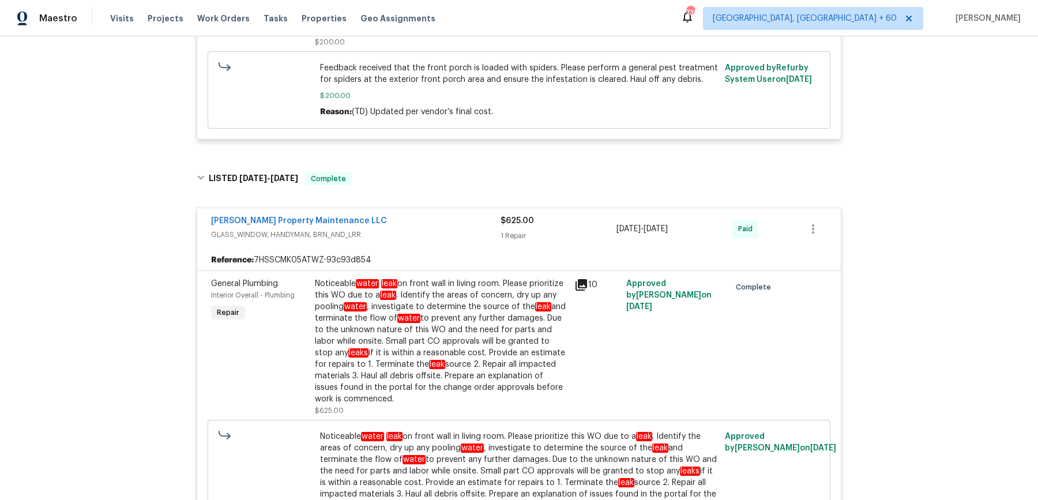
scroll to position [709, 0]
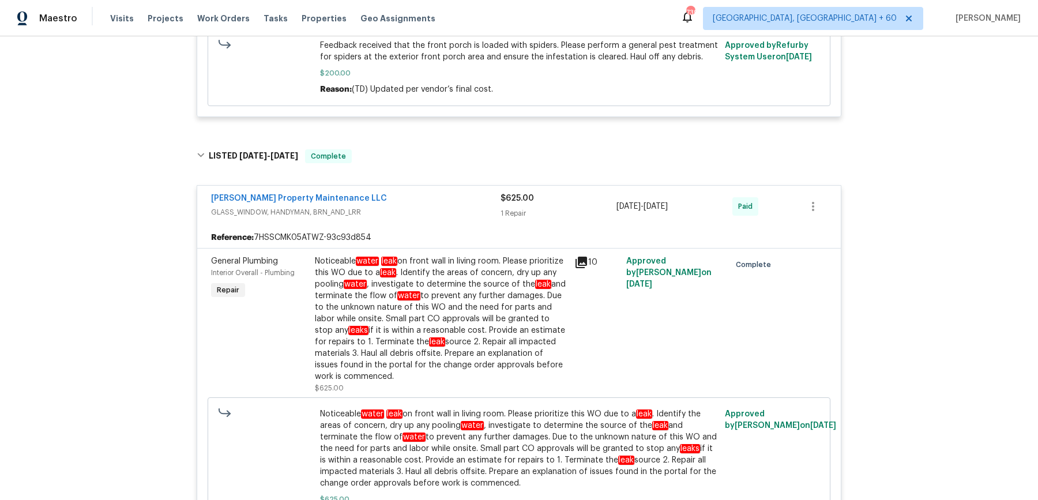
click at [438, 294] on div "Noticeable water leak on front wall in living room. Please prioritize this WO d…" at bounding box center [441, 318] width 253 height 127
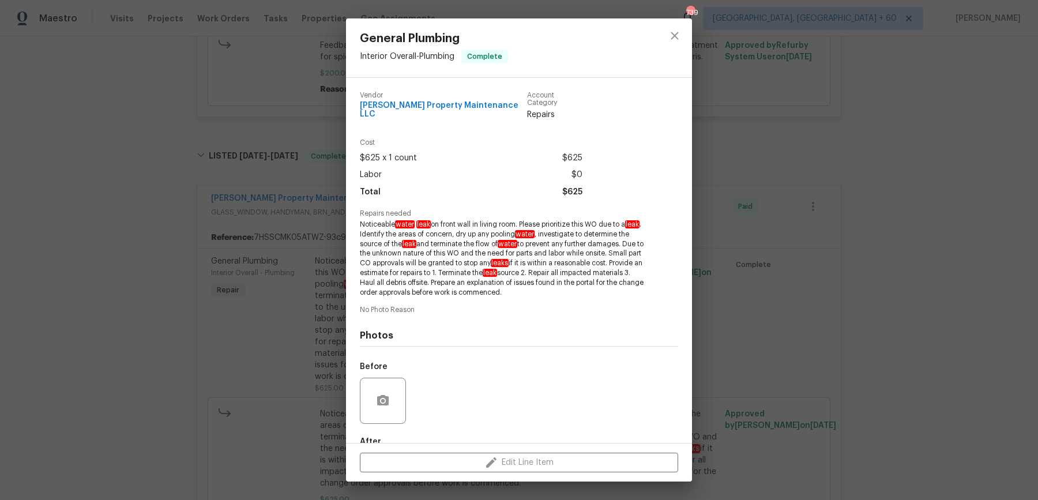
drag, startPoint x: 359, startPoint y: 217, endPoint x: 606, endPoint y: 288, distance: 256.3
click at [606, 288] on span "Noticeable water leak on front wall in living room. Please prioritize this WO d…" at bounding box center [503, 258] width 287 height 77
copy span "Noticeable water leak on front wall in living room. Please prioritize this WO d…"
click at [85, 110] on div "General Plumbing Interior Overall - Plumbing Complete Vendor Glen Property Main…" at bounding box center [519, 250] width 1038 height 500
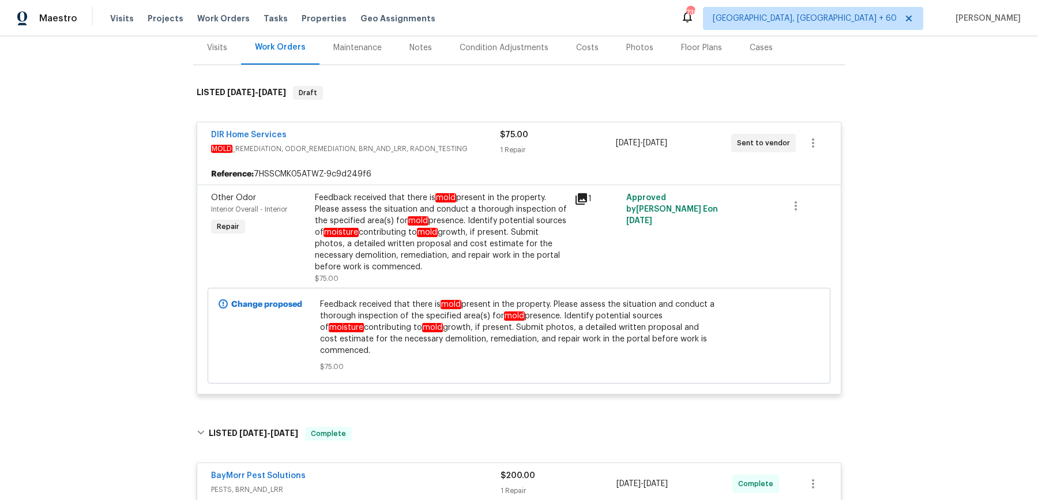
scroll to position [0, 0]
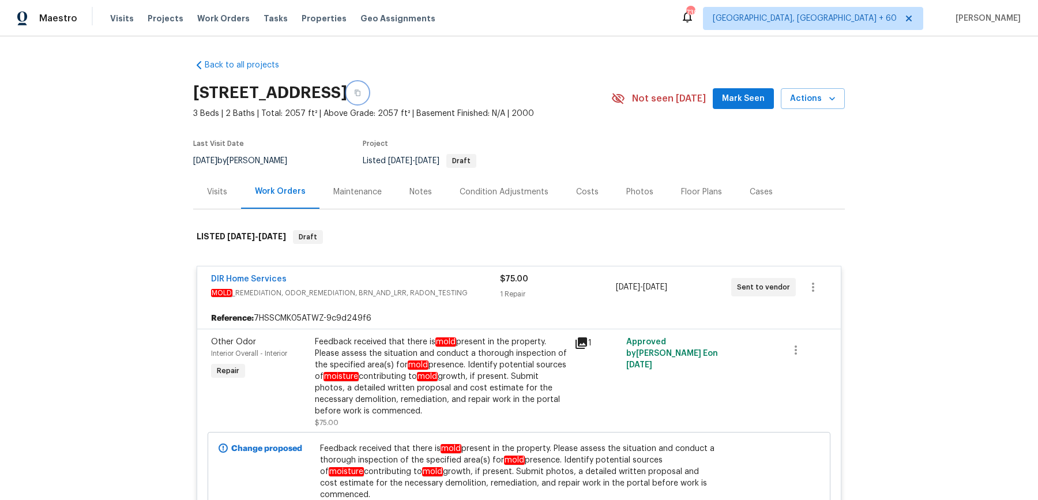
click at [368, 90] on button "button" at bounding box center [357, 92] width 21 height 21
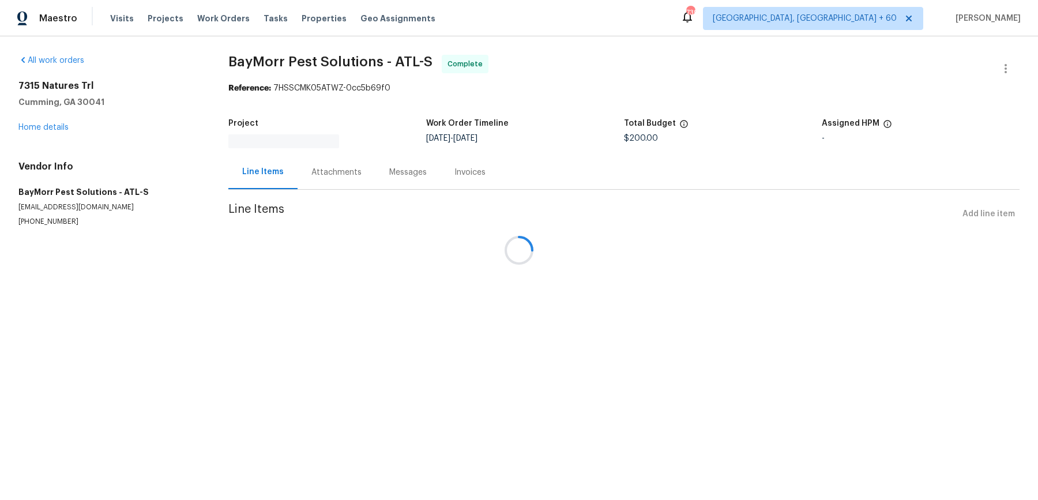
click at [321, 165] on div at bounding box center [519, 250] width 1038 height 500
click at [321, 176] on div at bounding box center [519, 250] width 1038 height 500
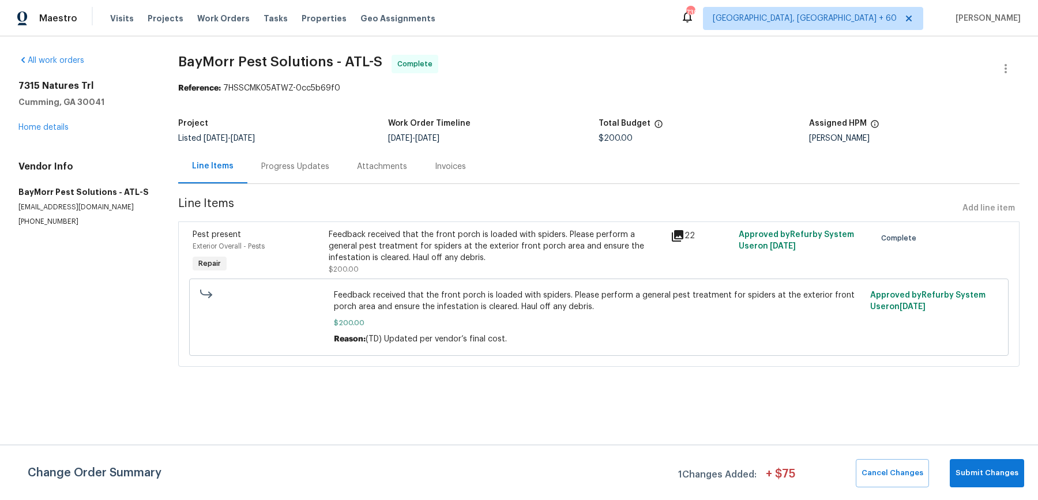
click at [298, 167] on div "Progress Updates" at bounding box center [295, 167] width 68 height 12
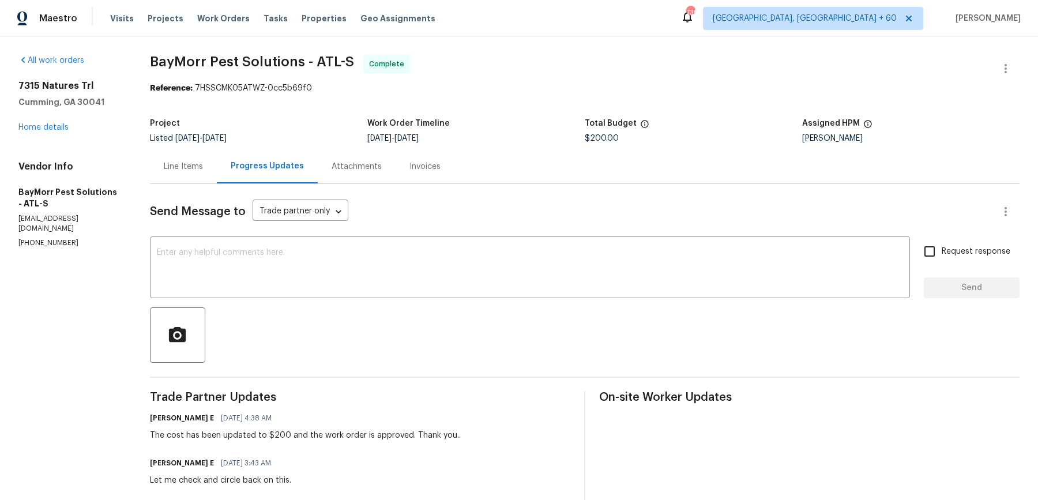
click at [194, 176] on div "Line Items" at bounding box center [183, 166] width 67 height 34
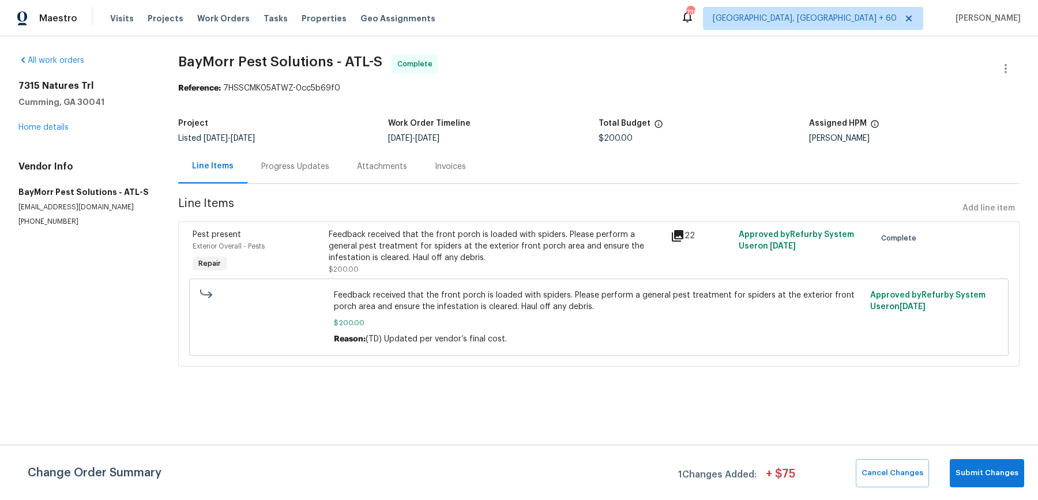
click at [419, 226] on div "Feedback received that the front porch is loaded with spiders. Please perform a…" at bounding box center [495, 252] width 341 height 53
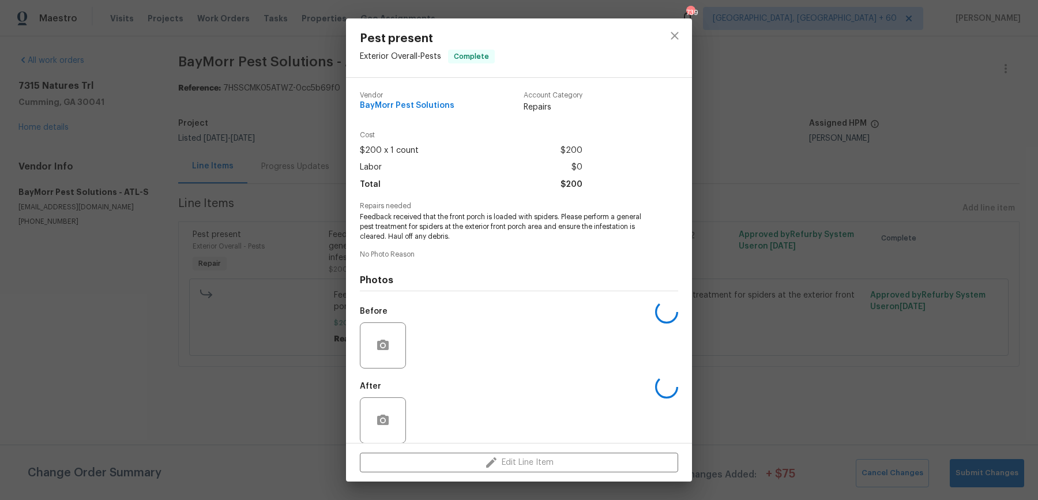
scroll to position [12, 0]
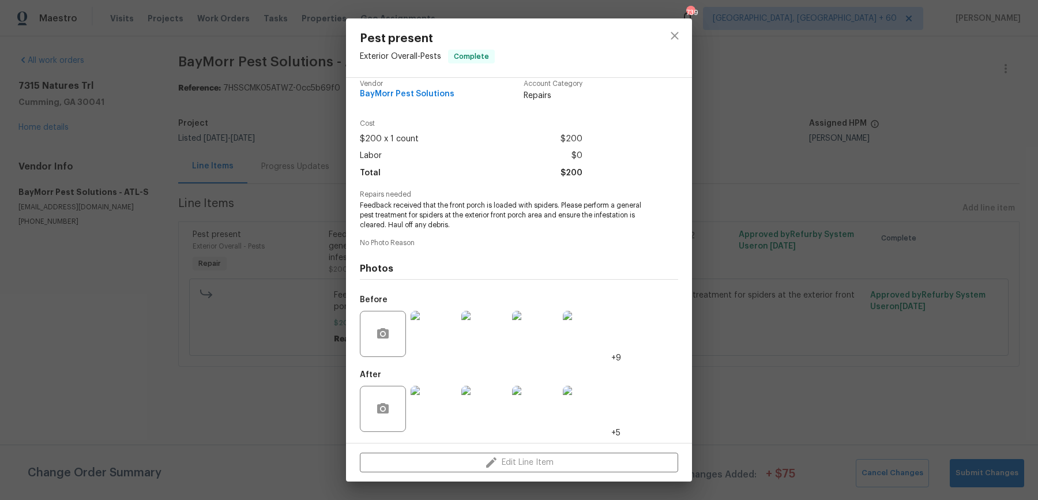
click at [423, 340] on img at bounding box center [434, 334] width 46 height 46
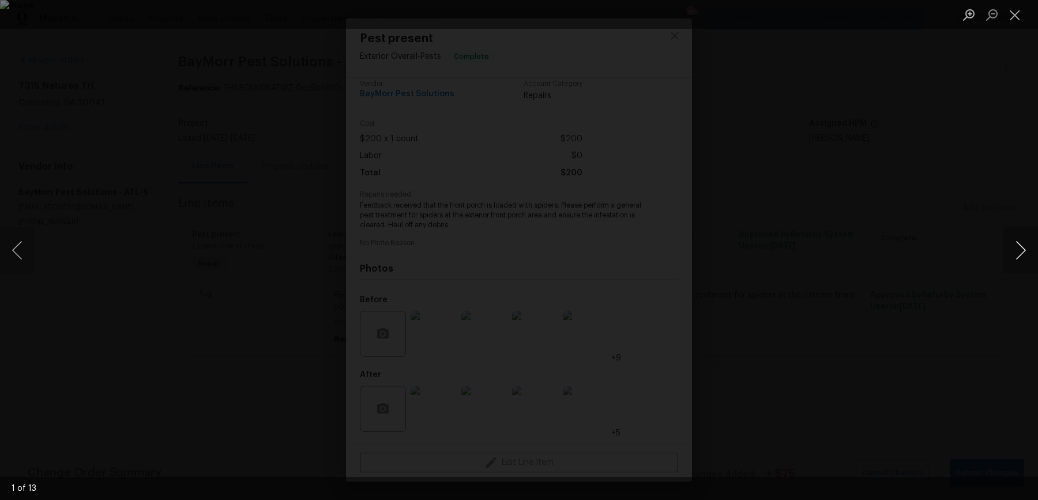
click at [1006, 248] on button "Next image" at bounding box center [1021, 250] width 35 height 46
click at [1007, 248] on button "Next image" at bounding box center [1021, 250] width 35 height 46
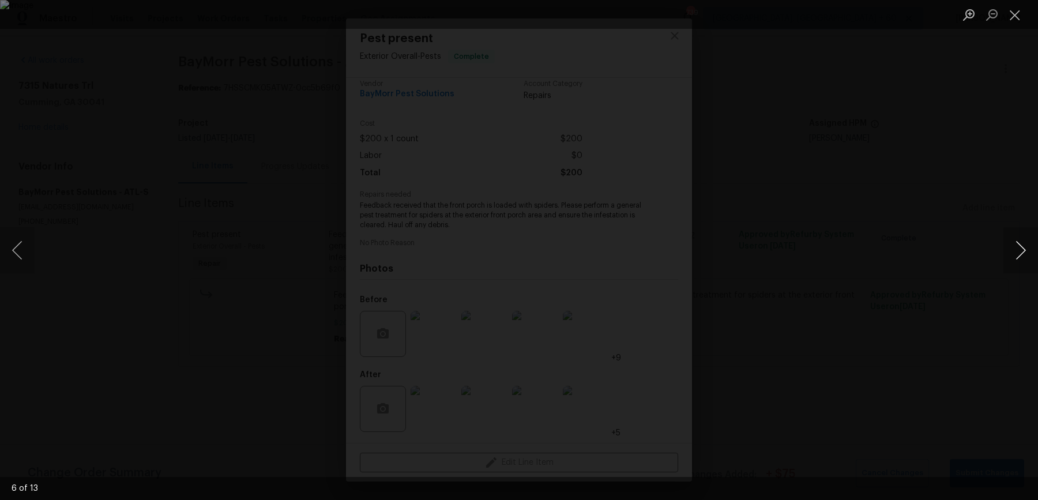
click at [1007, 248] on button "Next image" at bounding box center [1021, 250] width 35 height 46
click at [866, 179] on div "Lightbox" at bounding box center [519, 250] width 1038 height 500
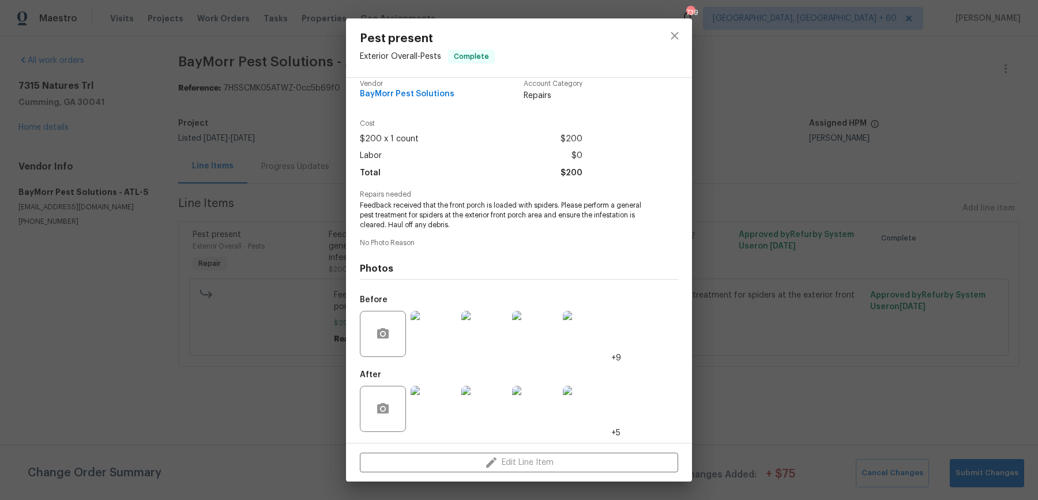
click at [866, 179] on div "Pest present Exterior Overall - Pests Complete Vendor BayMorr Pest Solutions Ac…" at bounding box center [519, 250] width 1038 height 500
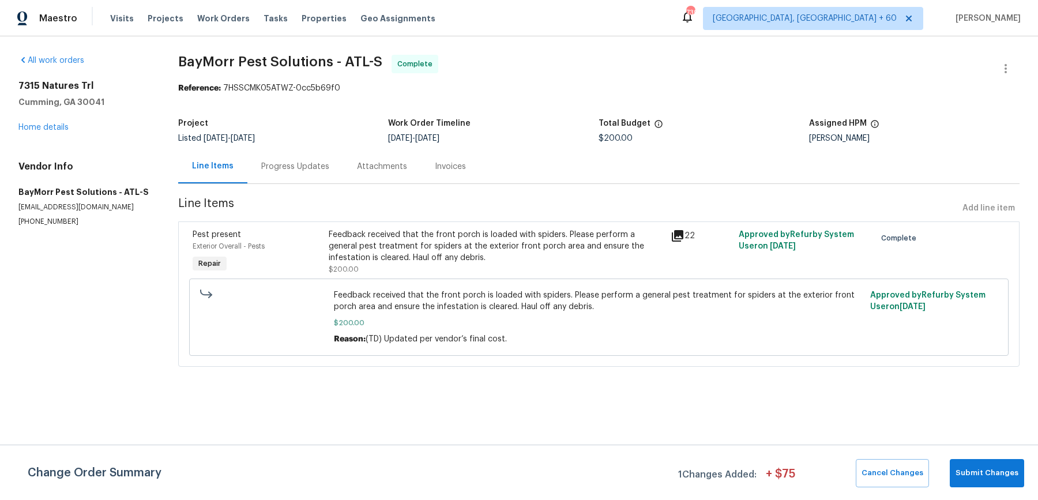
click at [315, 72] on span "BayMorr Pest Solutions - ATL-S Complete" at bounding box center [585, 69] width 814 height 28
copy span "BayMorr Pest Solutions - ATL-S"
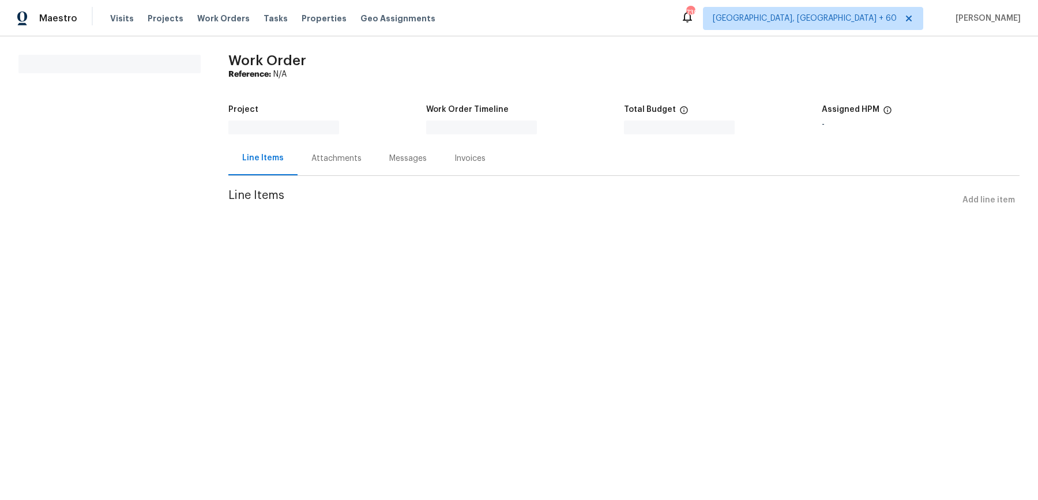
click at [375, 167] on div "Messages" at bounding box center [407, 158] width 65 height 34
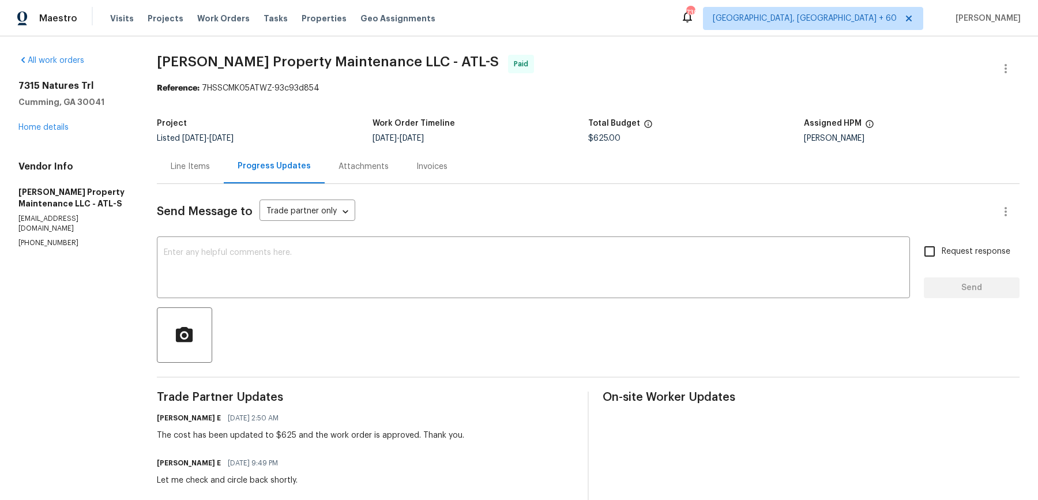
click at [345, 136] on div "Listed 8/14/2025 - 8/20/2025" at bounding box center [265, 138] width 216 height 8
click at [344, 183] on div "Attachments" at bounding box center [364, 166] width 78 height 34
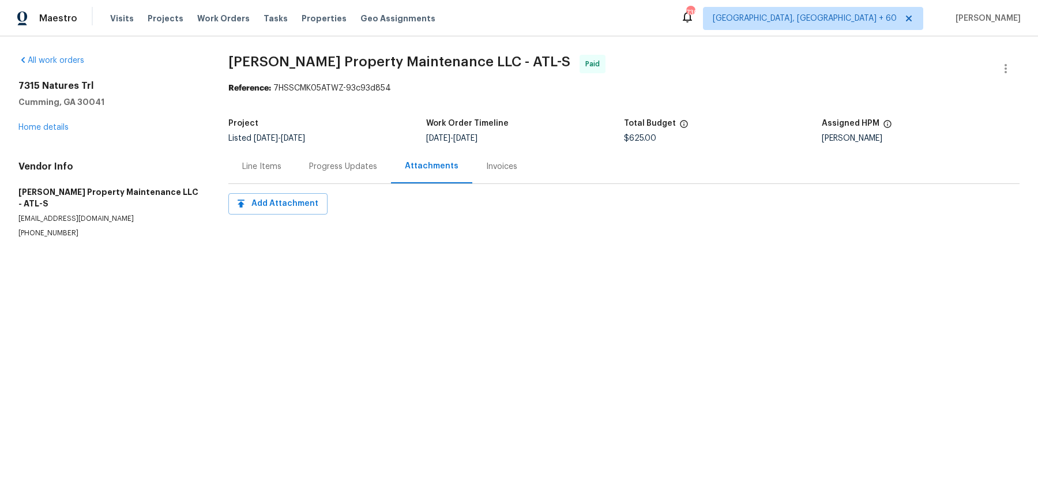
click at [512, 156] on div "Invoices" at bounding box center [501, 166] width 59 height 34
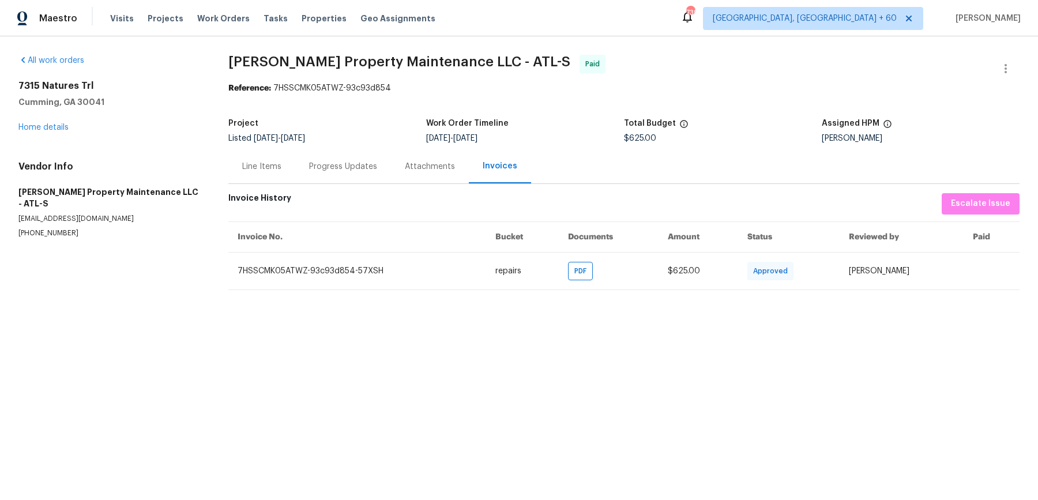
click at [377, 170] on div "Progress Updates" at bounding box center [343, 166] width 96 height 34
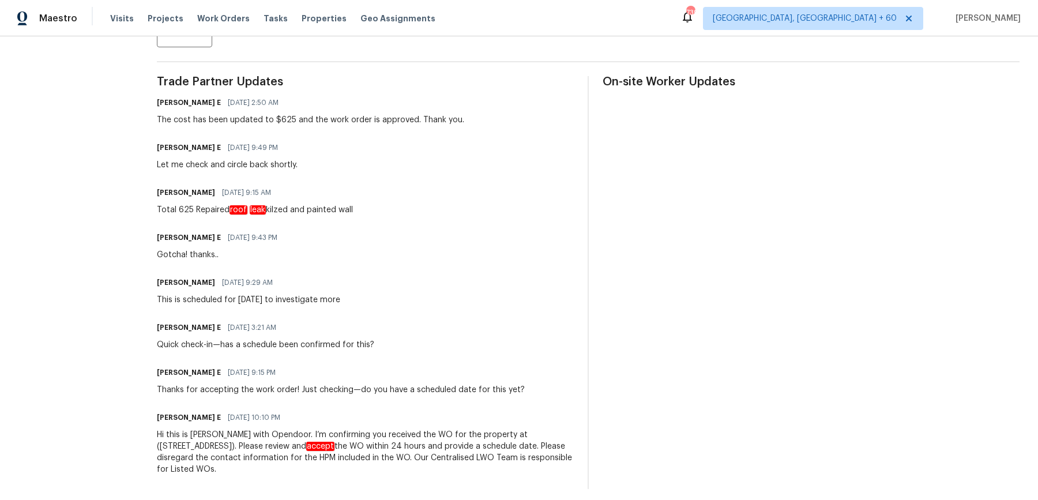
scroll to position [322, 0]
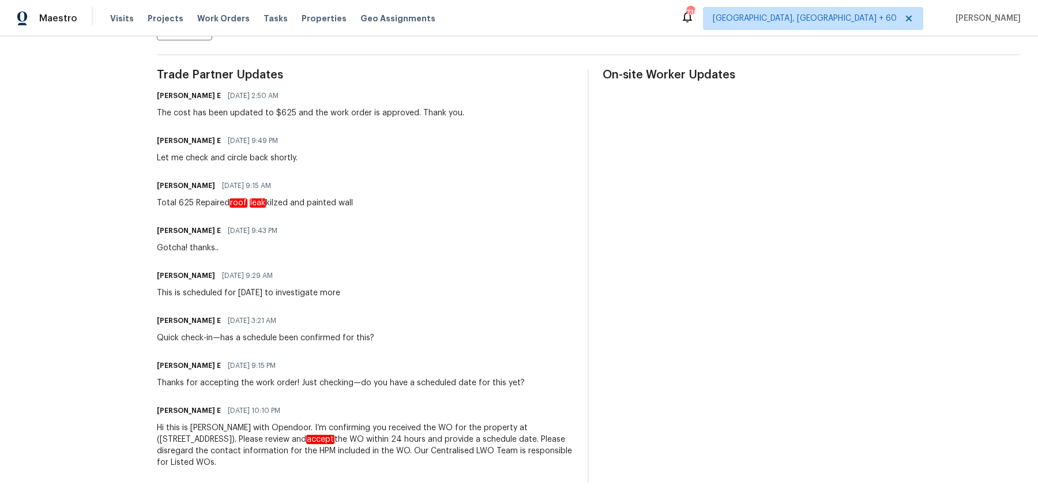
drag, startPoint x: 155, startPoint y: 95, endPoint x: 455, endPoint y: 504, distance: 507.6
click at [455, 499] on html "Maestro Visits Projects Work Orders Tasks Properties Geo Assignments 739 Albuqu…" at bounding box center [519, 250] width 1038 height 500
copy div "Keerthana E 08/21/2025 2:50 AM The cost has been updated to $625 and the work o…"
click at [445, 247] on div "Keerthana E 08/19/2025 9:43 PM Gotcha! thanks.." at bounding box center [365, 238] width 417 height 31
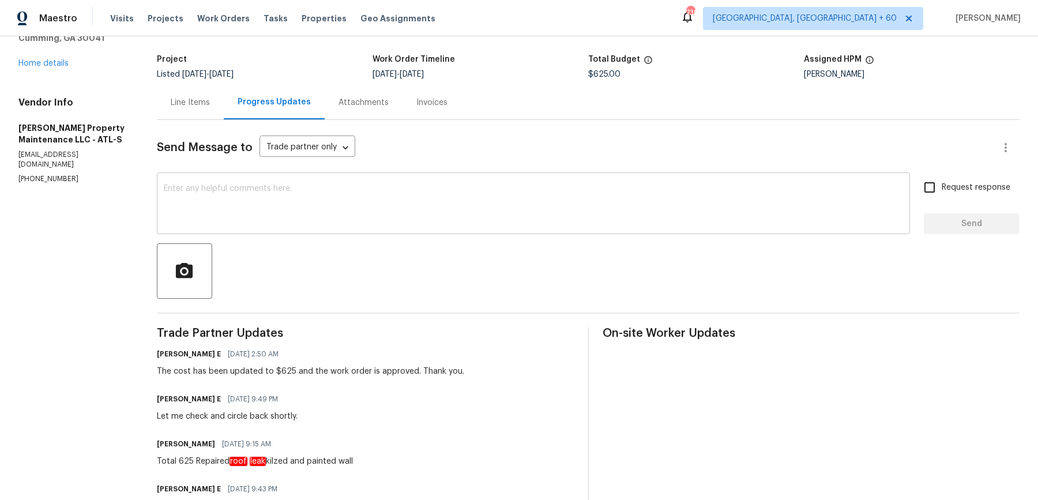
scroll to position [0, 0]
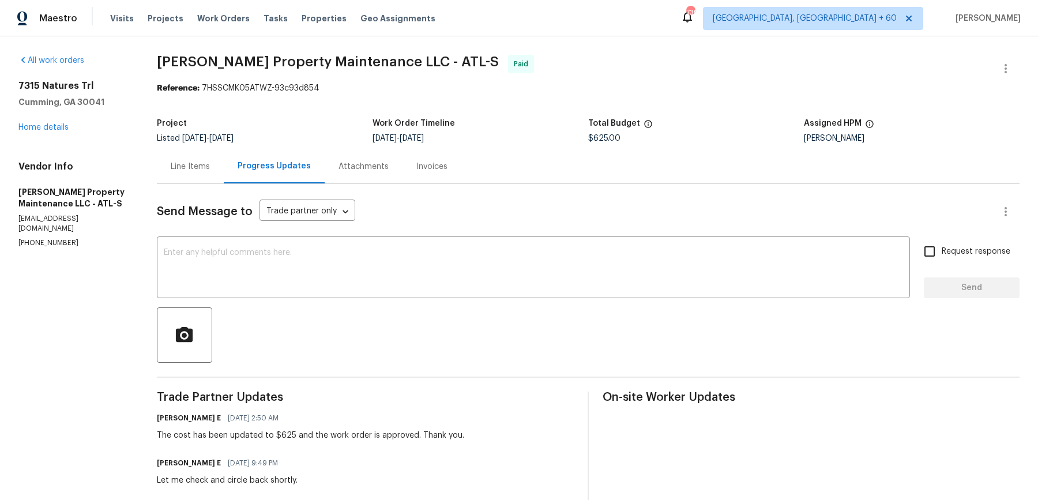
click at [214, 159] on div "Line Items" at bounding box center [190, 166] width 67 height 34
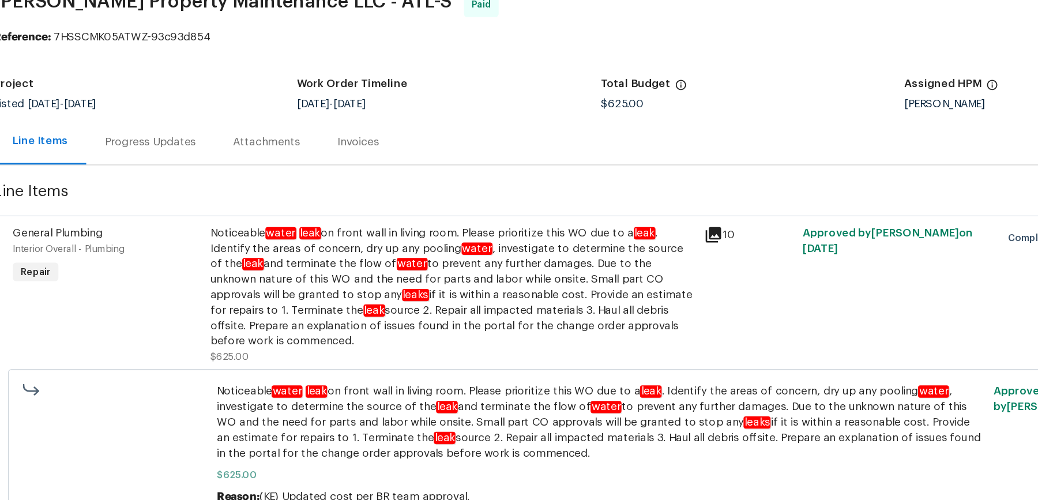
click at [470, 276] on div "Noticeable water leak on front wall in living room. Please prioritize this WO d…" at bounding box center [456, 275] width 362 height 92
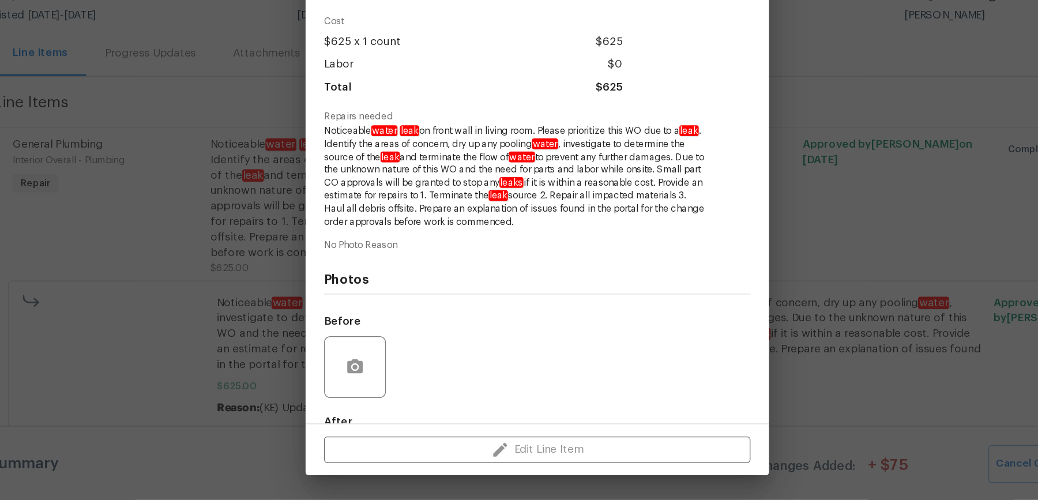
click at [787, 286] on div "General Plumbing Interior Overall - Plumbing Complete Vendor Glen Property Main…" at bounding box center [519, 250] width 1038 height 500
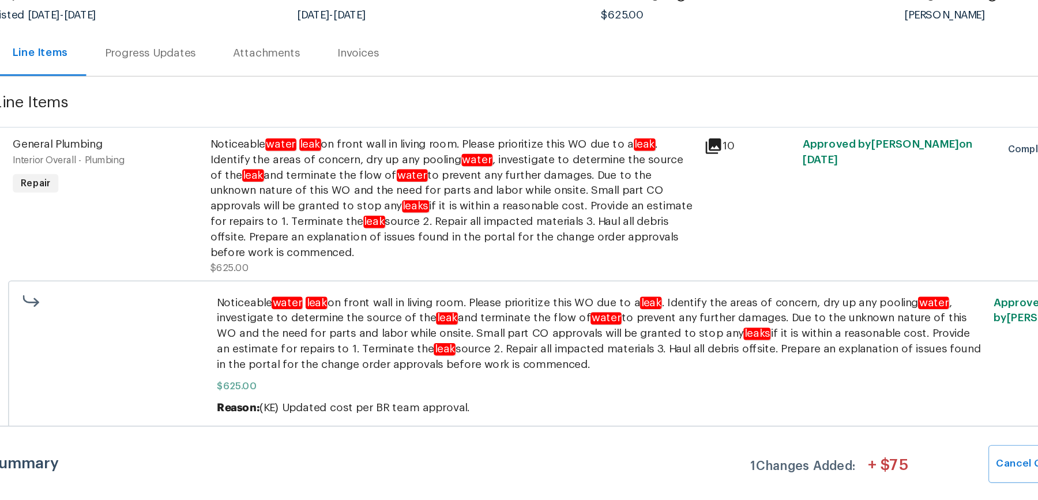
click at [272, 160] on div "Progress Updates" at bounding box center [230, 166] width 96 height 34
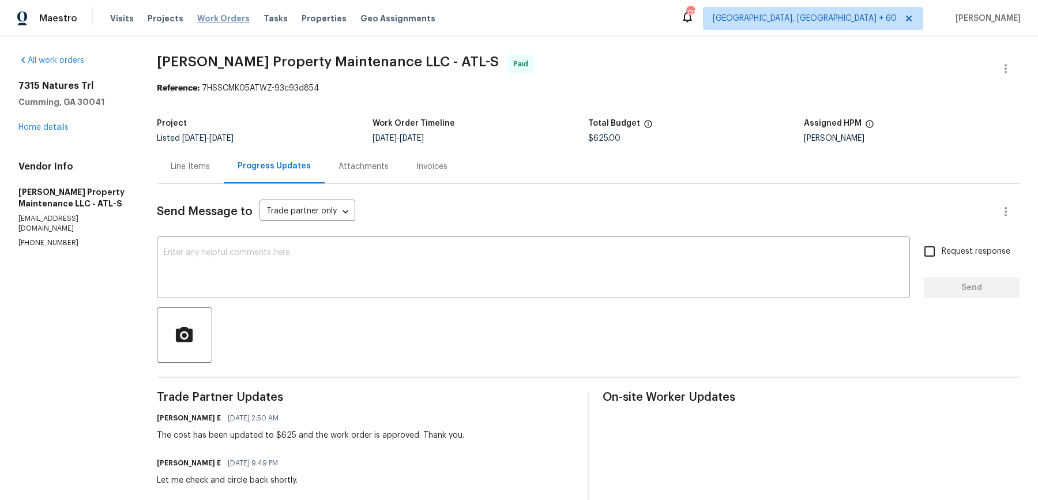
click at [201, 14] on span "Work Orders" at bounding box center [223, 19] width 52 height 12
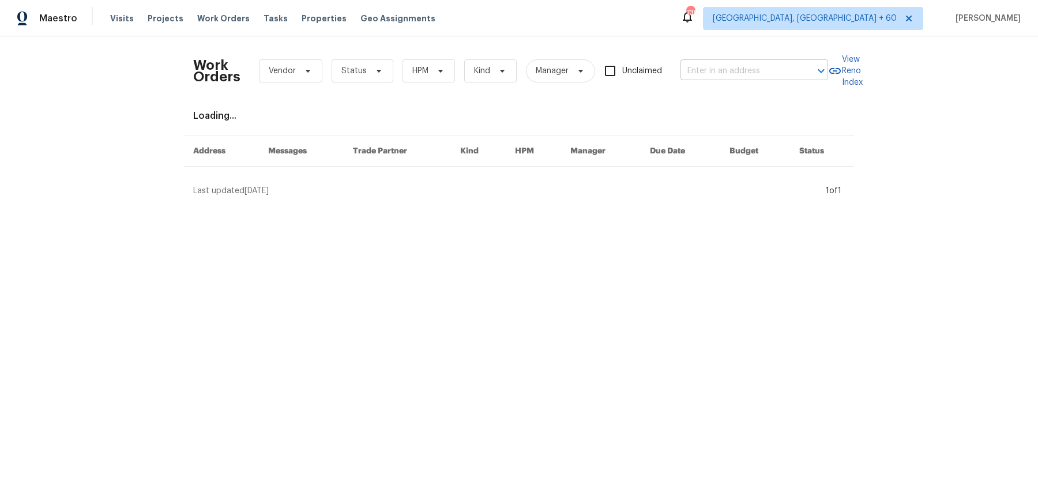
click at [754, 70] on input "text" at bounding box center [738, 71] width 115 height 18
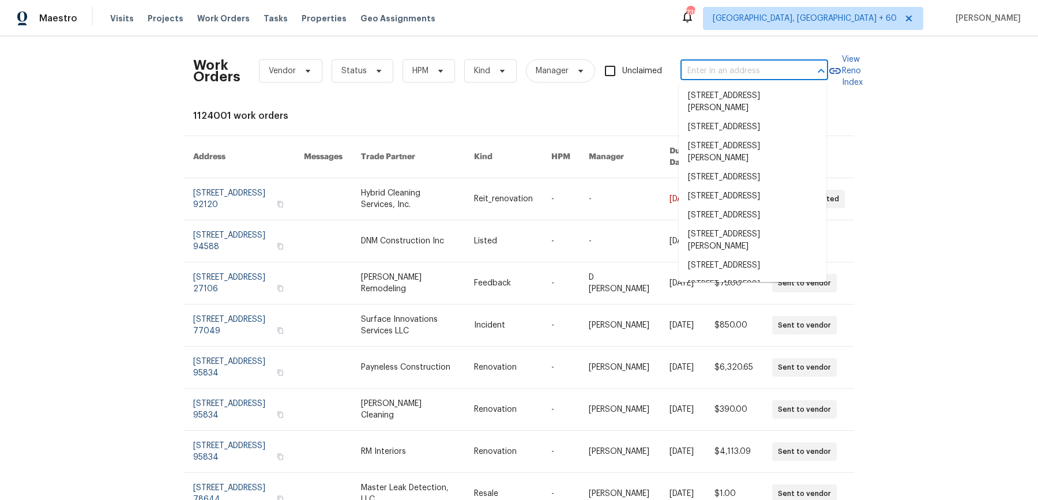
paste input "[STREET_ADDRESS]"
type input "[STREET_ADDRESS]"
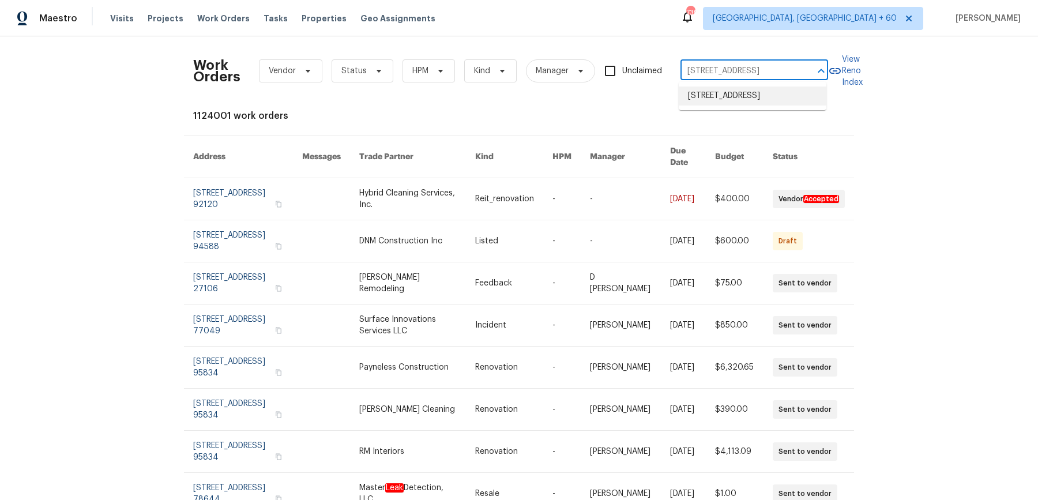
click at [742, 94] on li "[STREET_ADDRESS]" at bounding box center [753, 96] width 148 height 19
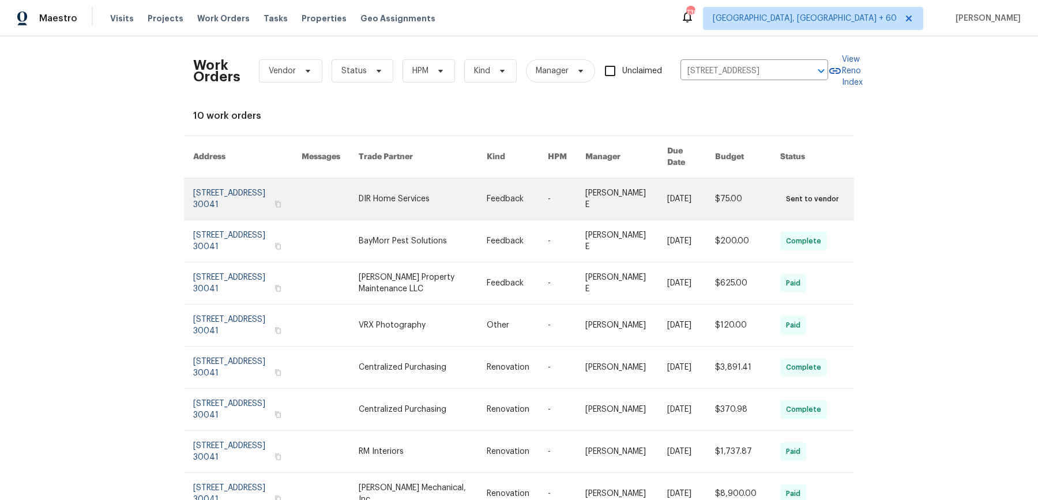
click at [667, 178] on link at bounding box center [691, 199] width 48 height 42
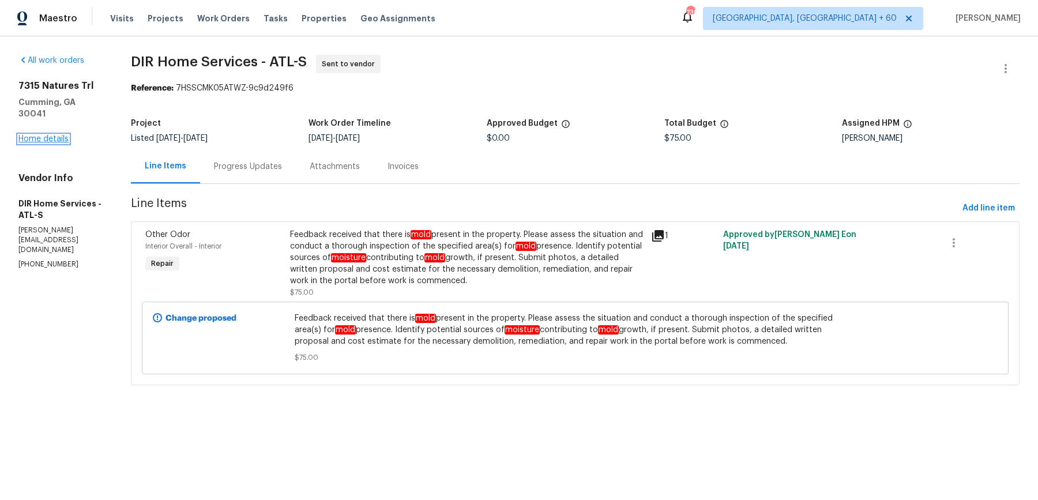
click at [61, 135] on link "Home details" at bounding box center [43, 139] width 50 height 8
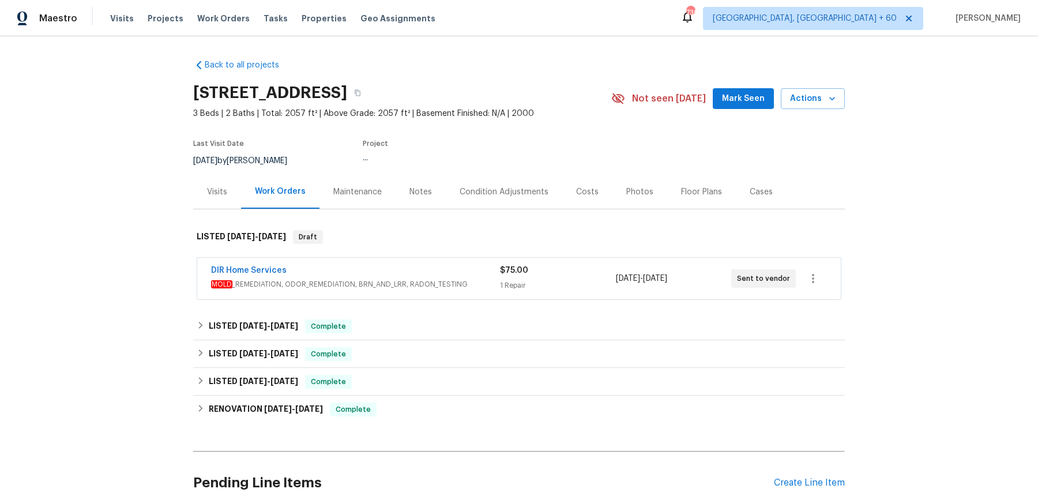
click at [414, 277] on div "DIR Home Services" at bounding box center [355, 272] width 289 height 14
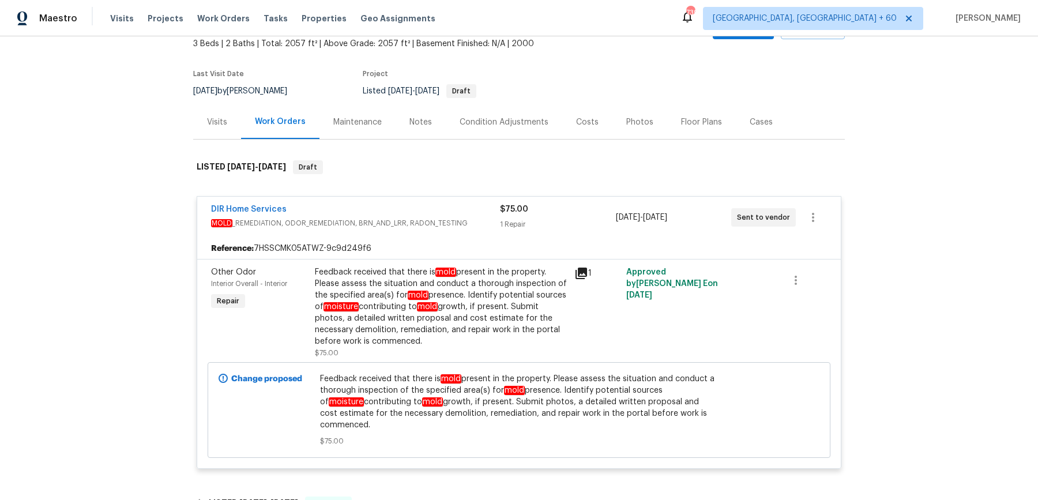
scroll to position [183, 0]
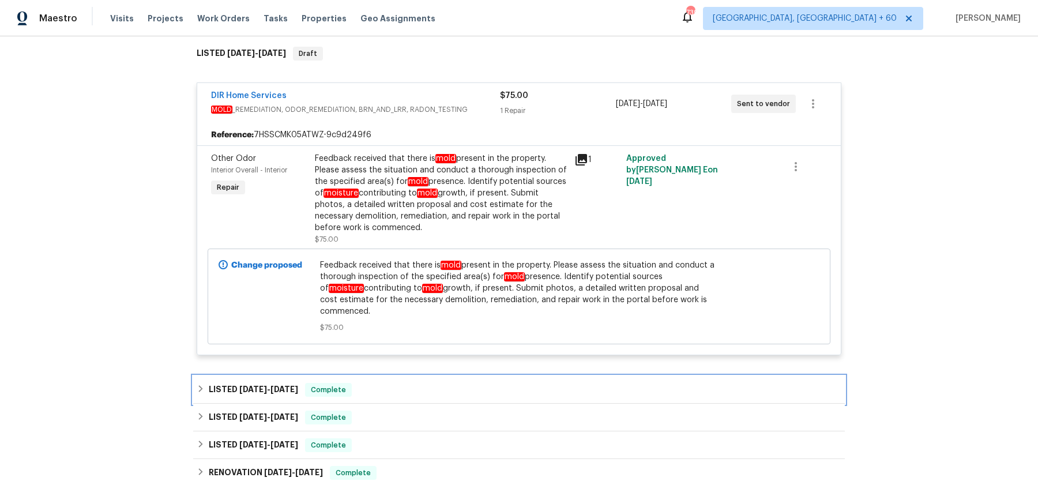
click at [445, 383] on div "LISTED [DATE] - [DATE] Complete" at bounding box center [519, 390] width 645 height 14
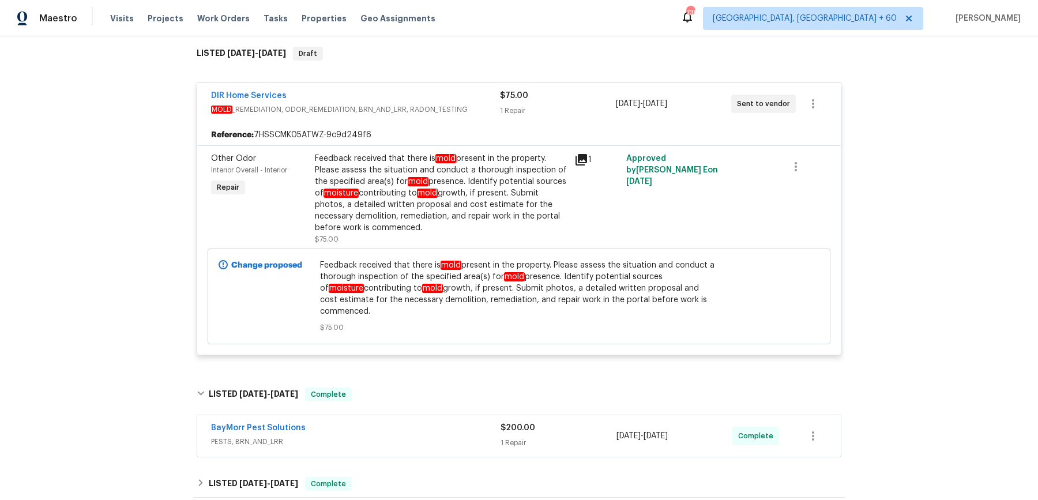
click at [441, 422] on div "BayMorr Pest Solutions" at bounding box center [356, 429] width 290 height 14
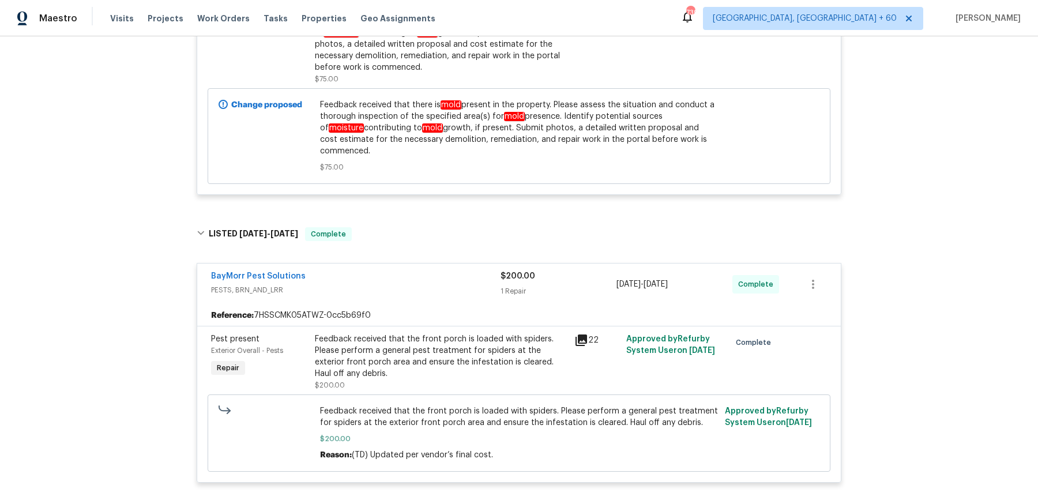
scroll to position [593, 0]
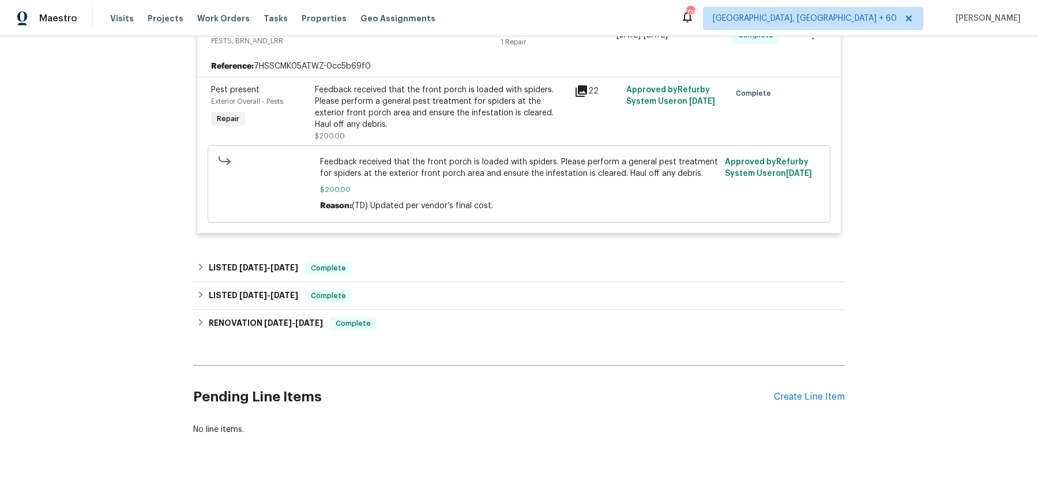
click at [429, 254] on div "LISTED [DATE] - [DATE] Complete" at bounding box center [519, 268] width 652 height 28
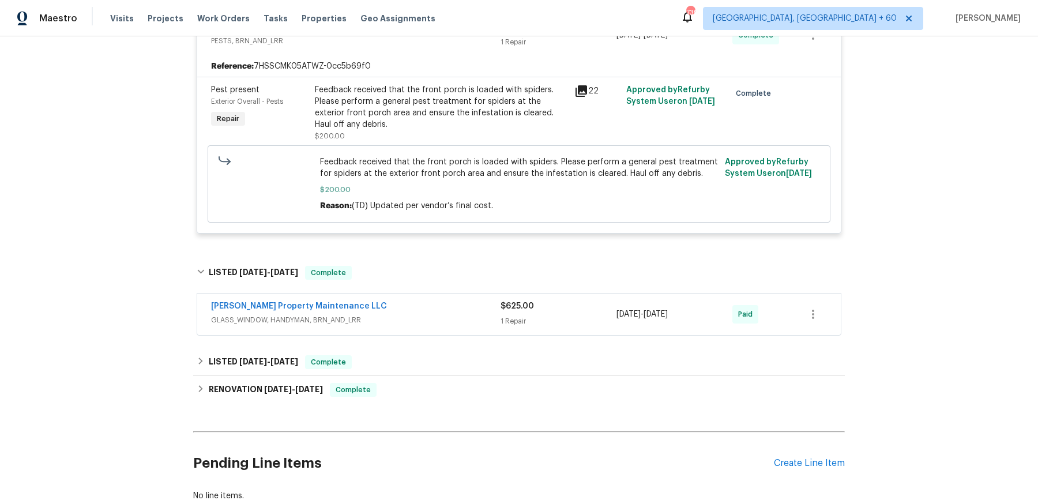
click at [411, 300] on div "[PERSON_NAME] Property Maintenance LLC" at bounding box center [356, 307] width 290 height 14
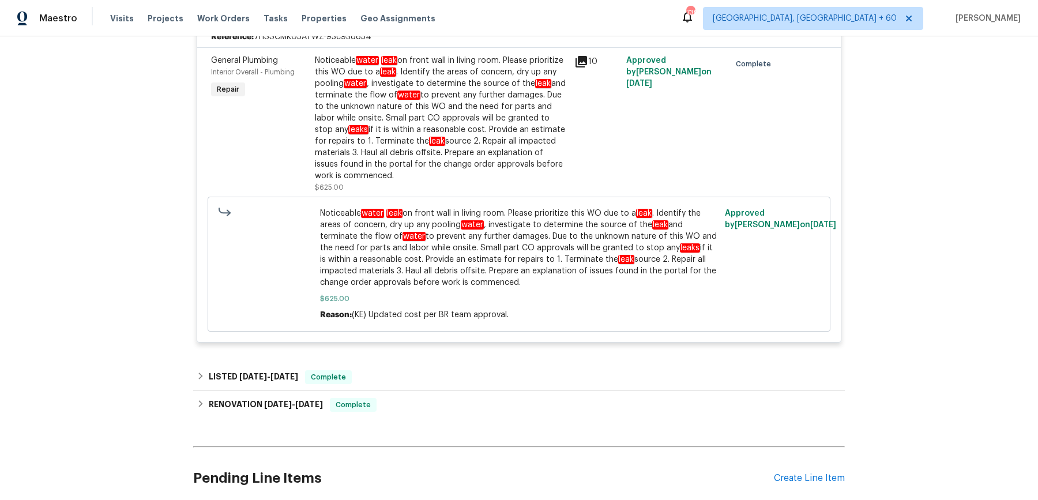
scroll to position [991, 0]
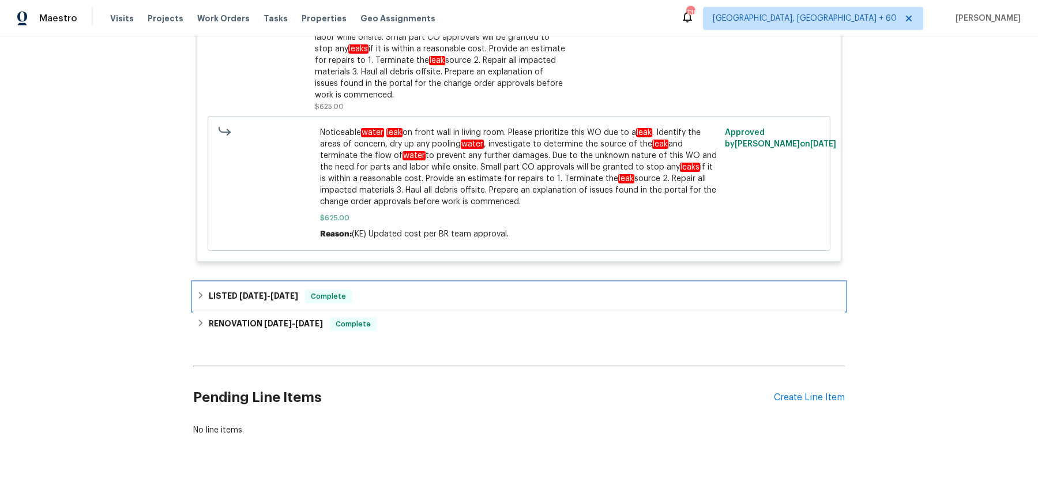
click at [382, 294] on div "LISTED [DATE] - [DATE] Complete" at bounding box center [519, 297] width 652 height 28
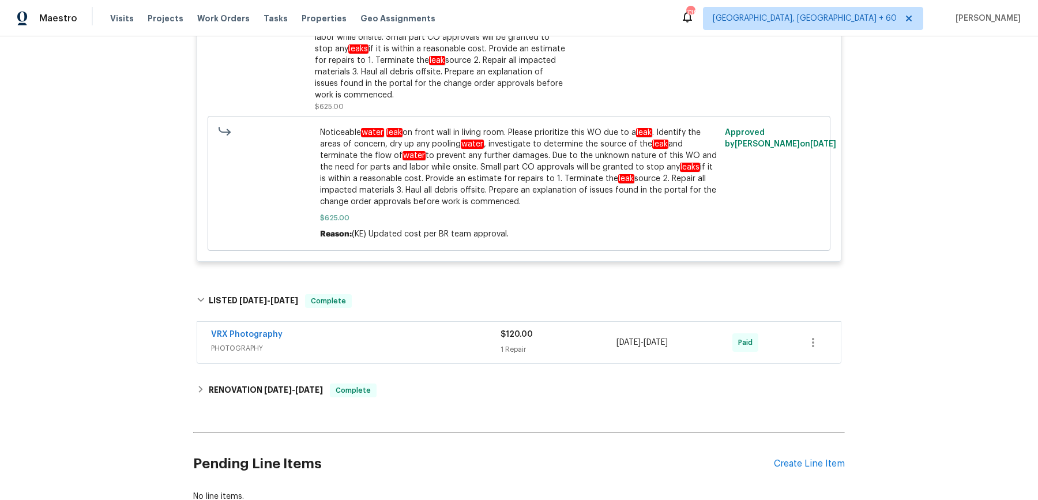
click at [392, 343] on span "PHOTOGRAPHY" at bounding box center [356, 349] width 290 height 12
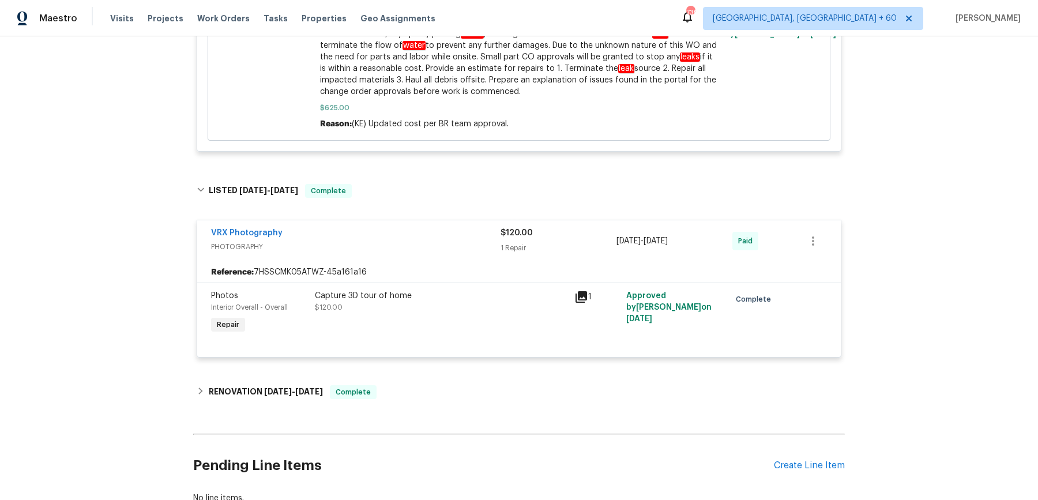
scroll to position [1168, 0]
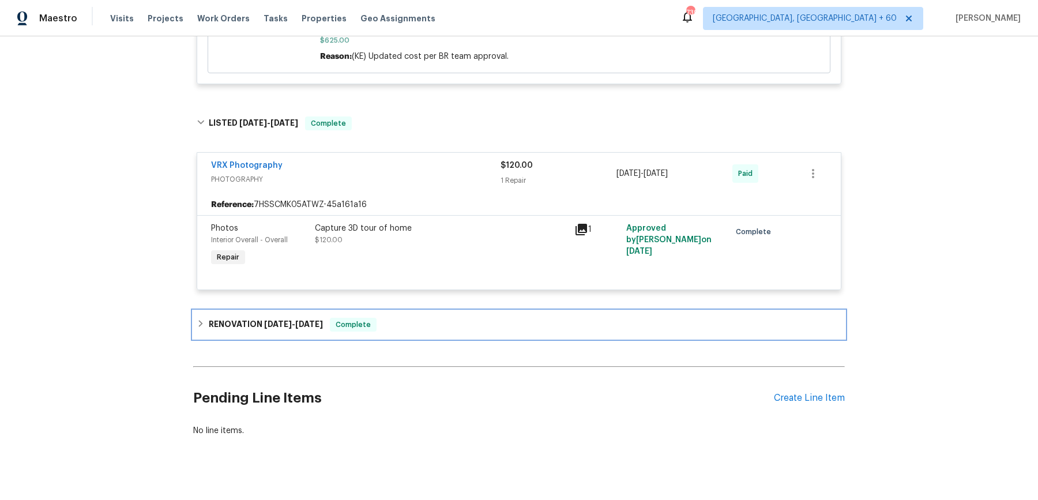
click at [400, 318] on div "RENOVATION [DATE] - [DATE] Complete" at bounding box center [519, 325] width 645 height 14
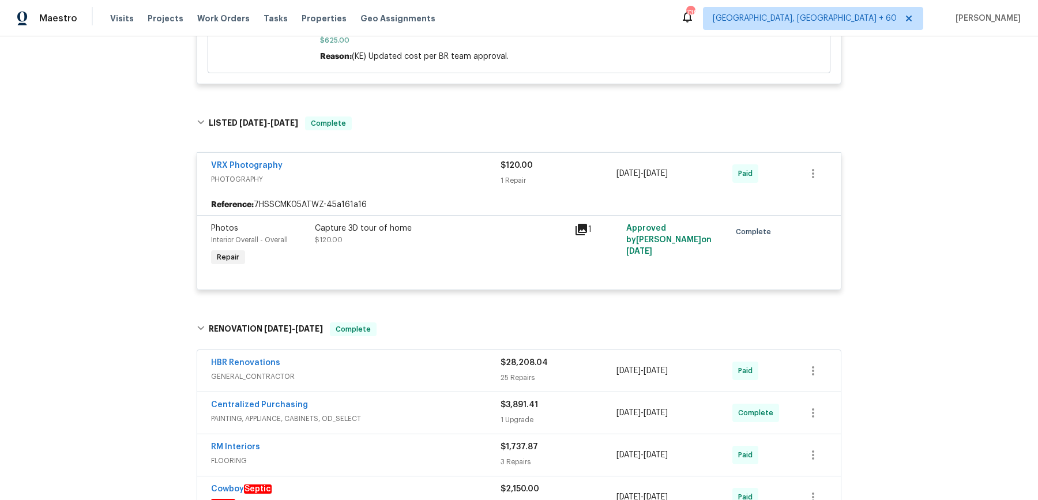
click at [403, 357] on div "HBR Renovations" at bounding box center [356, 364] width 290 height 14
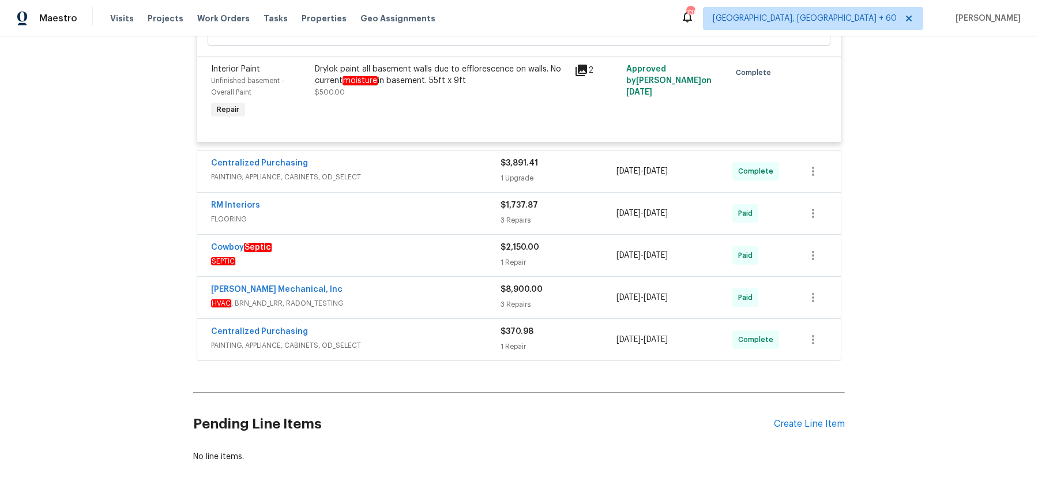
scroll to position [4591, 0]
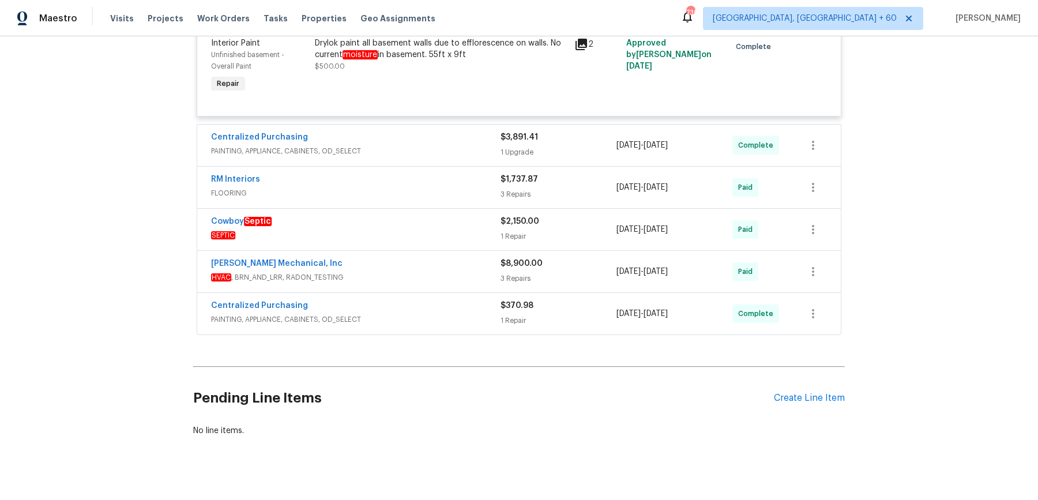
click at [456, 145] on span "PAINTING, APPLIANCE, CABINETS, OD_SELECT" at bounding box center [356, 151] width 290 height 12
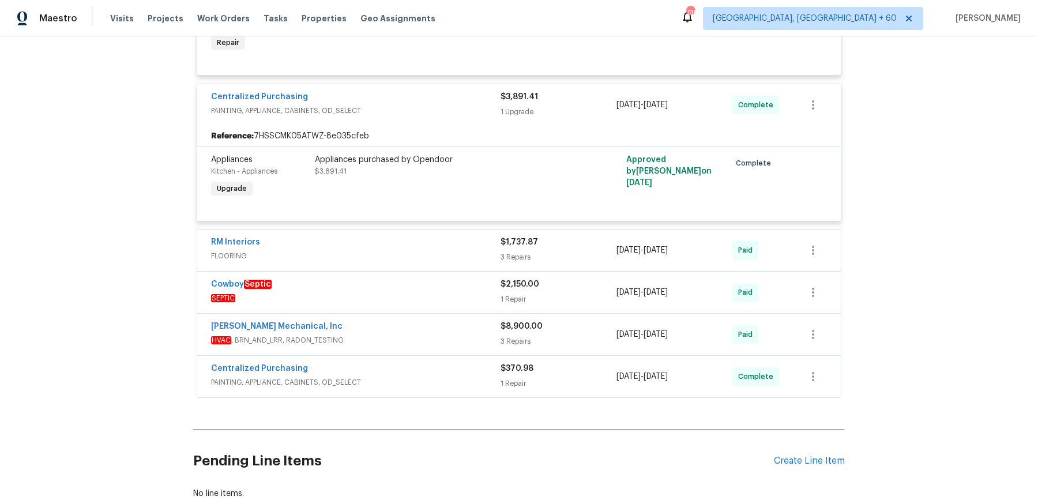
scroll to position [4636, 0]
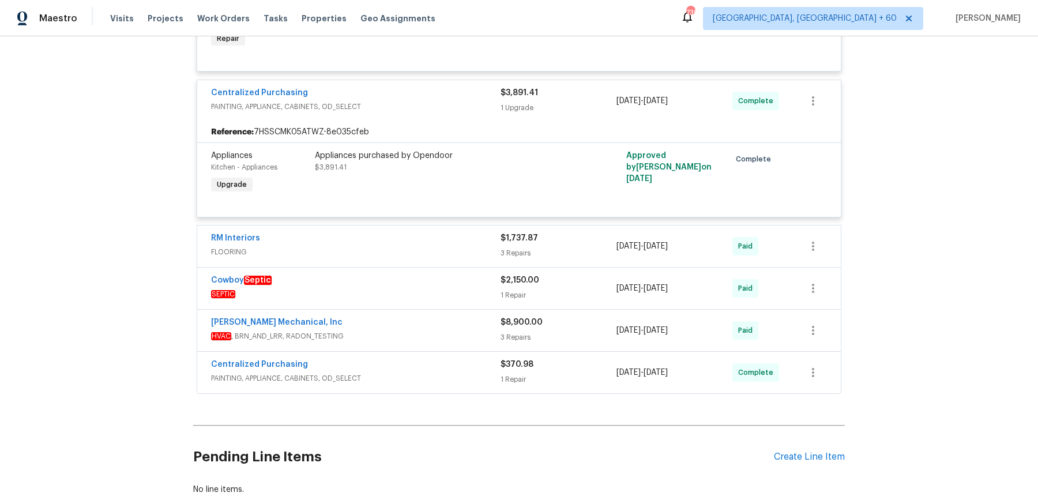
click at [460, 226] on div "RM Interiors FLOORING $1,737.87 3 Repairs [DATE] - [DATE] Paid" at bounding box center [519, 247] width 644 height 42
click at [460, 246] on span "FLOORING" at bounding box center [356, 252] width 290 height 12
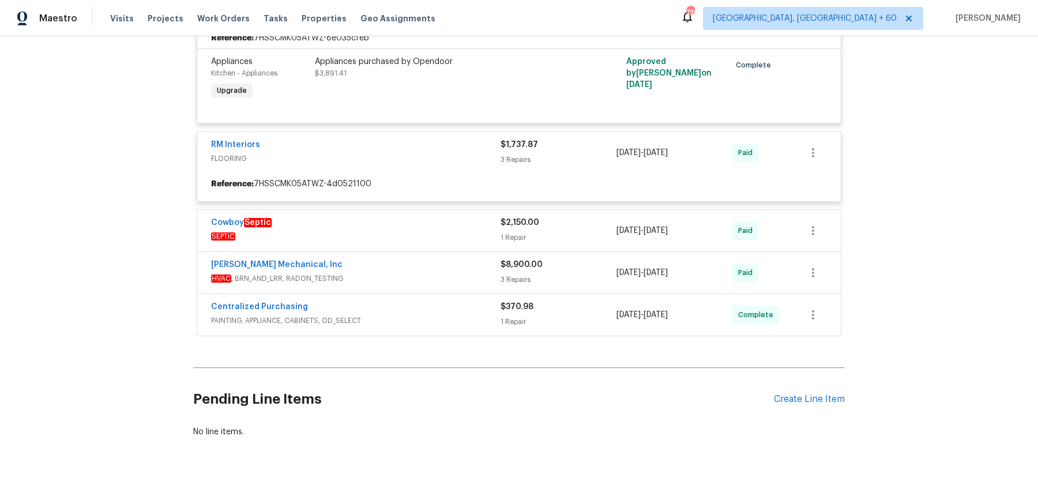
scroll to position [4731, 0]
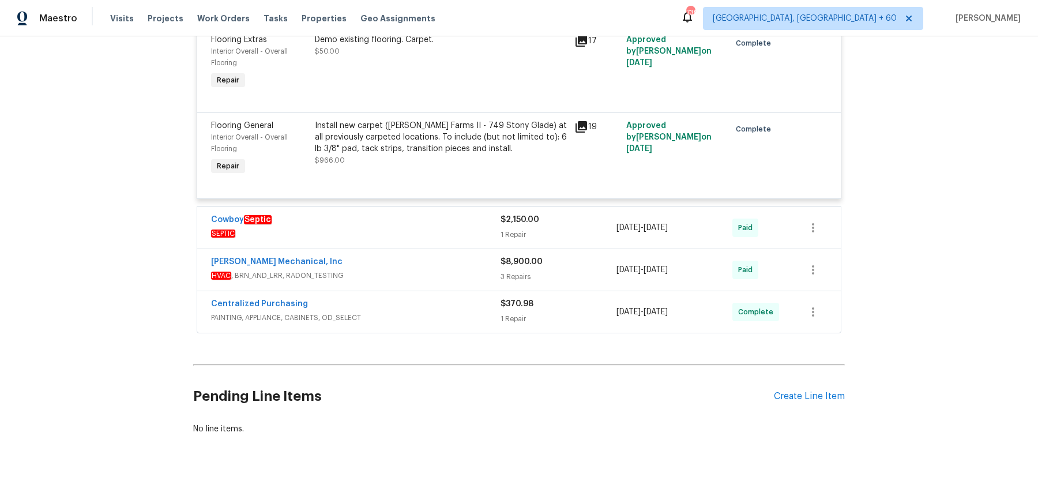
click at [459, 228] on span "SEPTIC" at bounding box center [356, 234] width 290 height 12
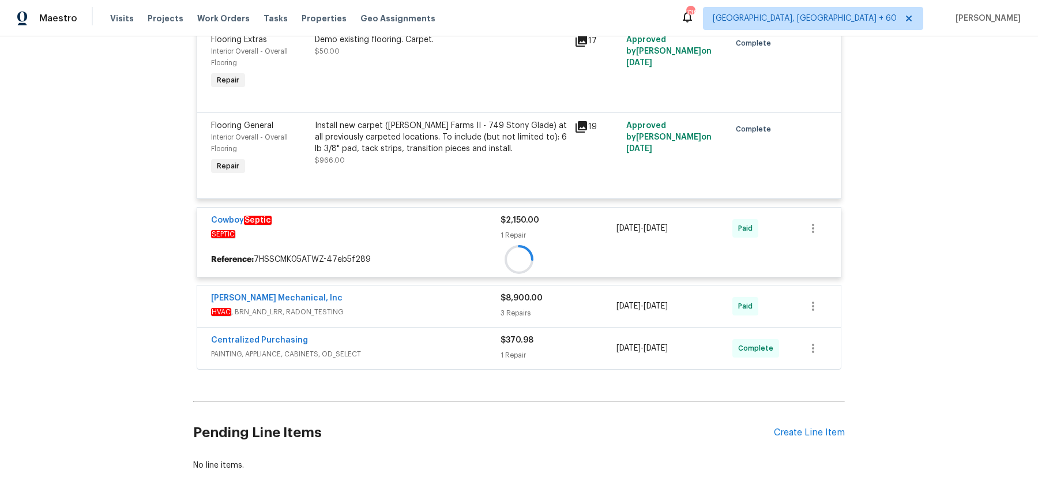
scroll to position [5020, 0]
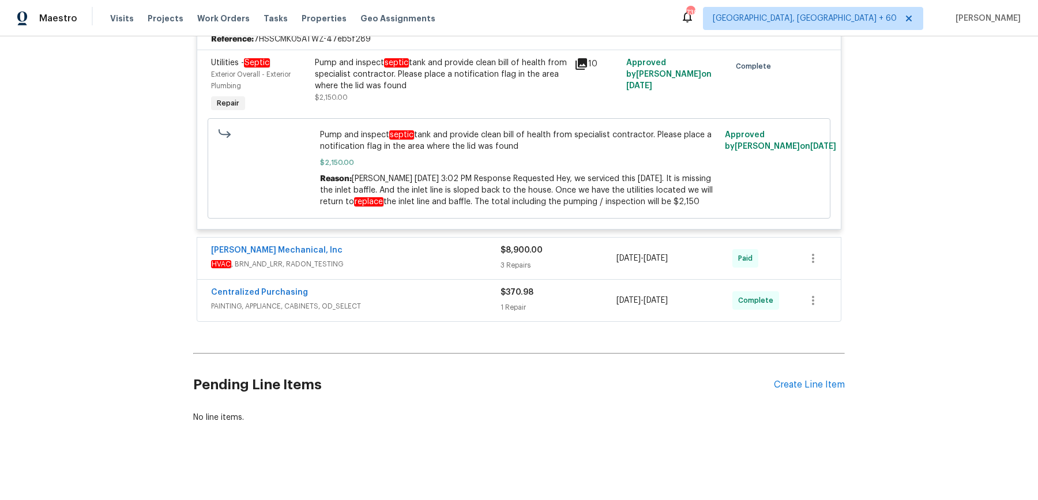
click at [448, 253] on div "[PERSON_NAME] Mechanical, Inc" at bounding box center [356, 252] width 290 height 14
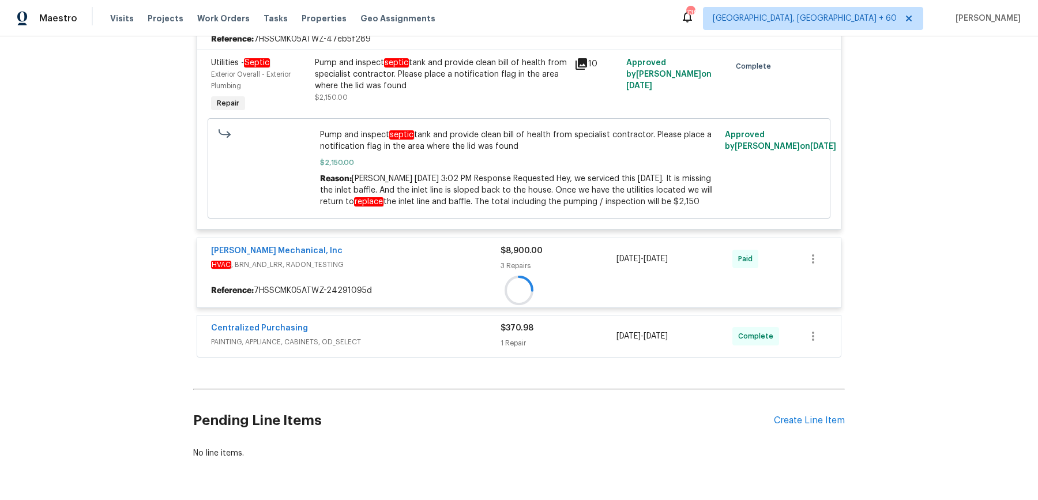
scroll to position [5240, 0]
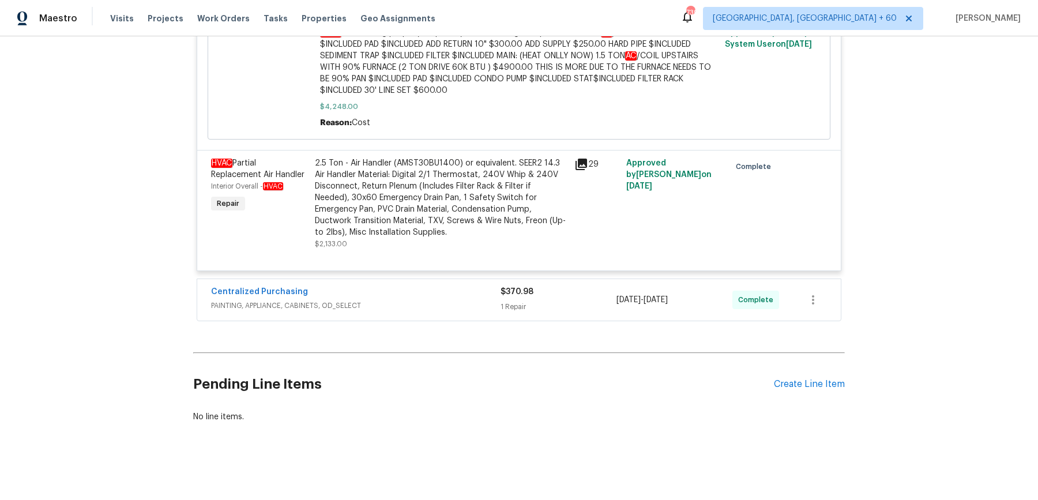
click at [452, 307] on span "PAINTING, APPLIANCE, CABINETS, OD_SELECT" at bounding box center [356, 306] width 290 height 12
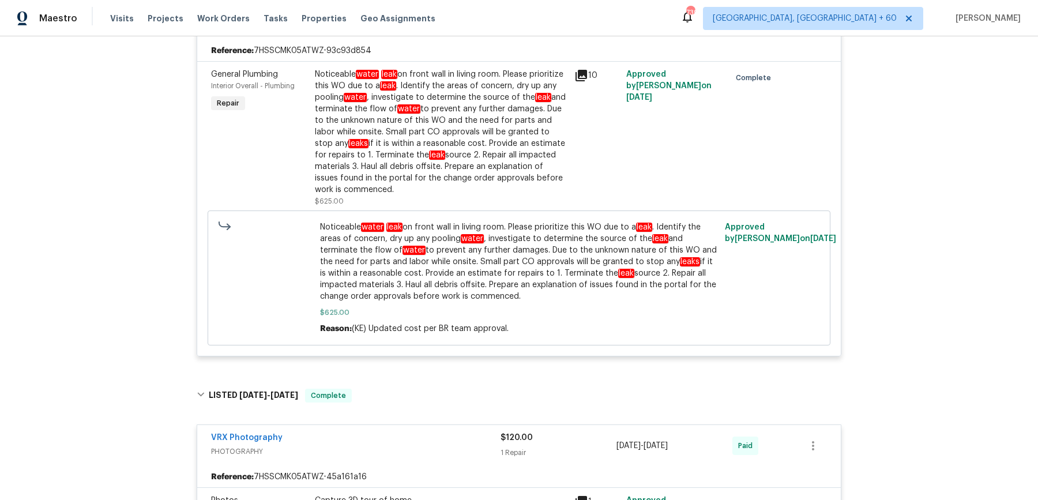
scroll to position [0, 0]
